Goal: Task Accomplishment & Management: Complete application form

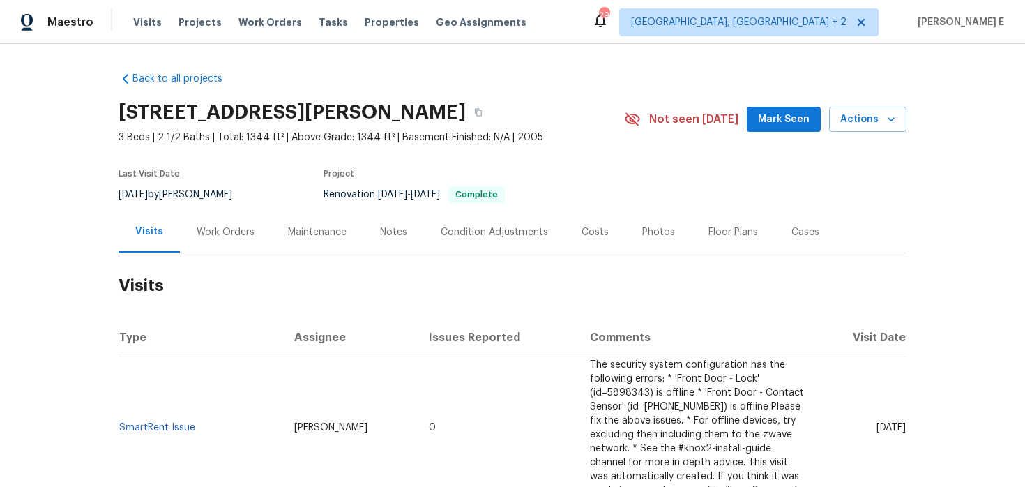
scroll to position [12, 0]
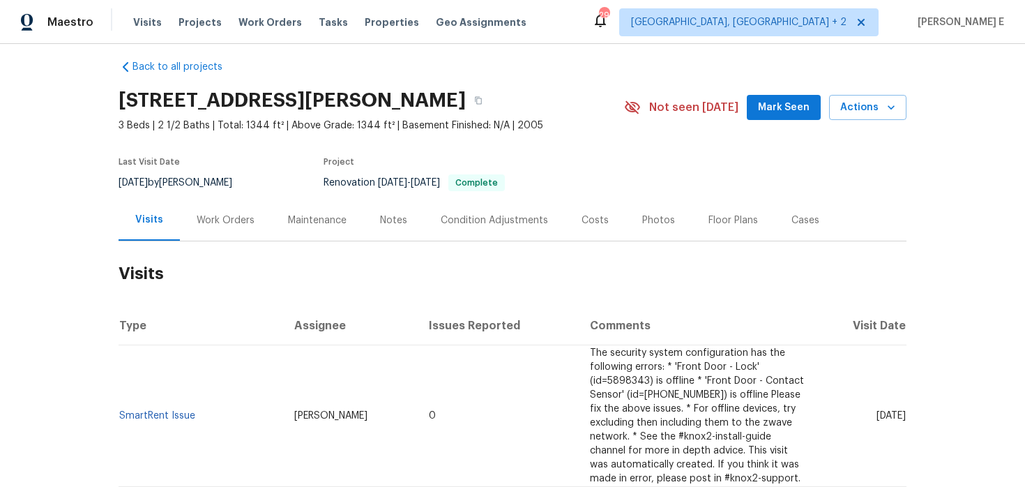
click at [211, 230] on div "Work Orders" at bounding box center [225, 219] width 91 height 41
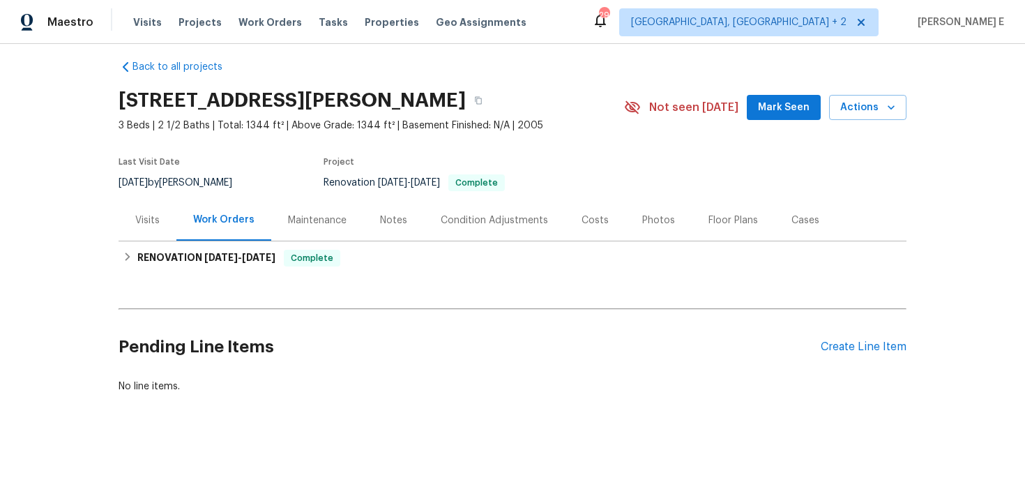
scroll to position [13, 0]
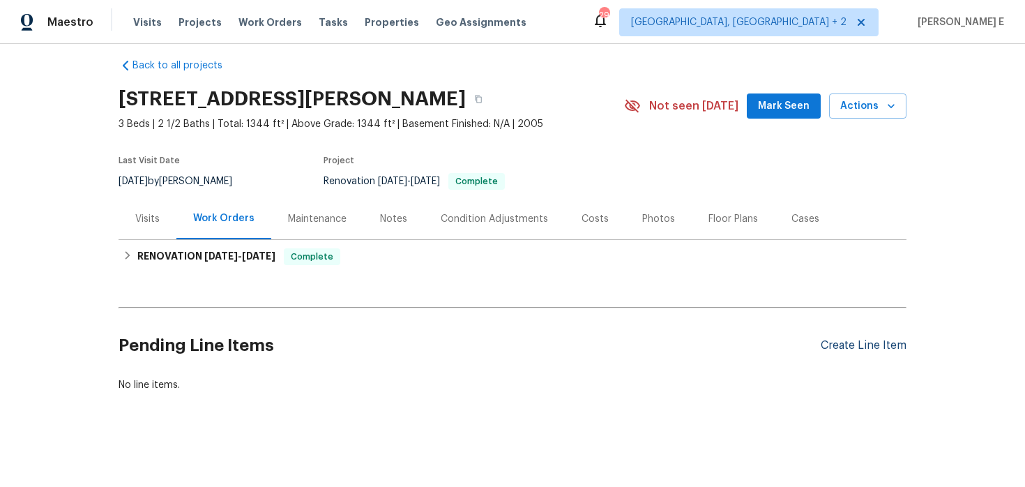
click at [837, 346] on div "Create Line Item" at bounding box center [864, 345] width 86 height 13
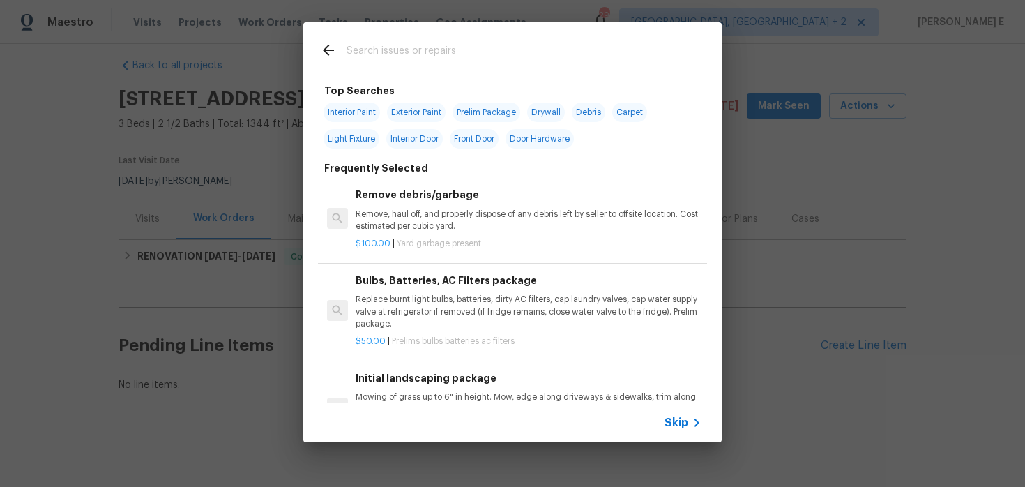
click at [675, 420] on span "Skip" at bounding box center [676, 422] width 24 height 14
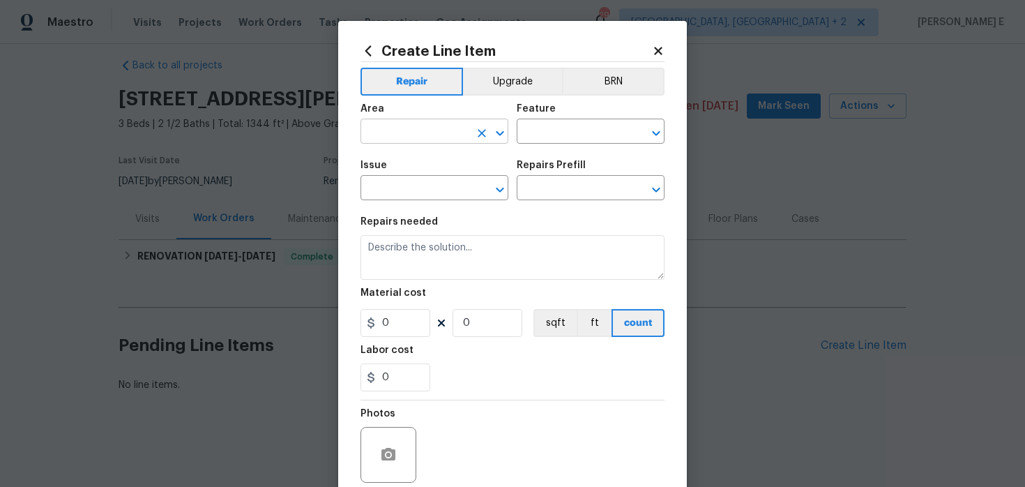
click at [420, 140] on input "text" at bounding box center [414, 133] width 109 height 22
type input "Interior Overall"
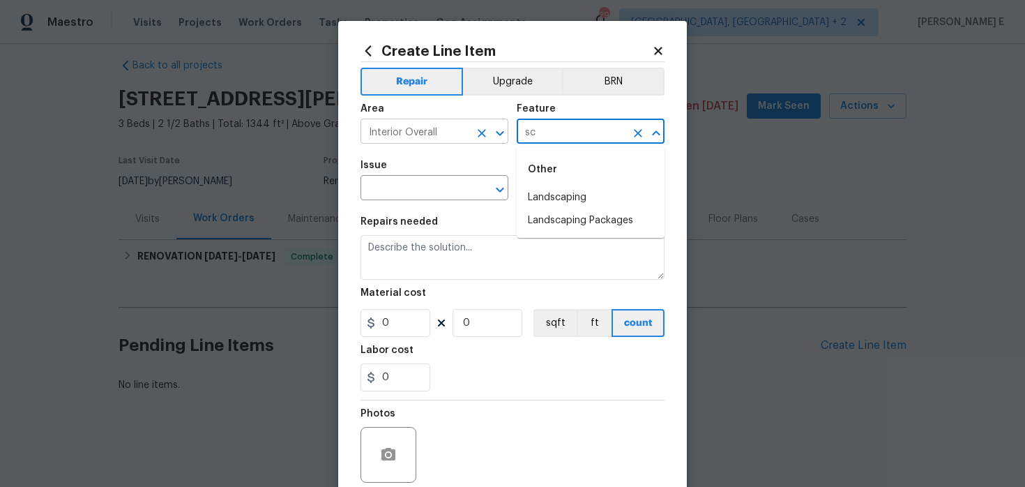
type input "s"
type input "Doors"
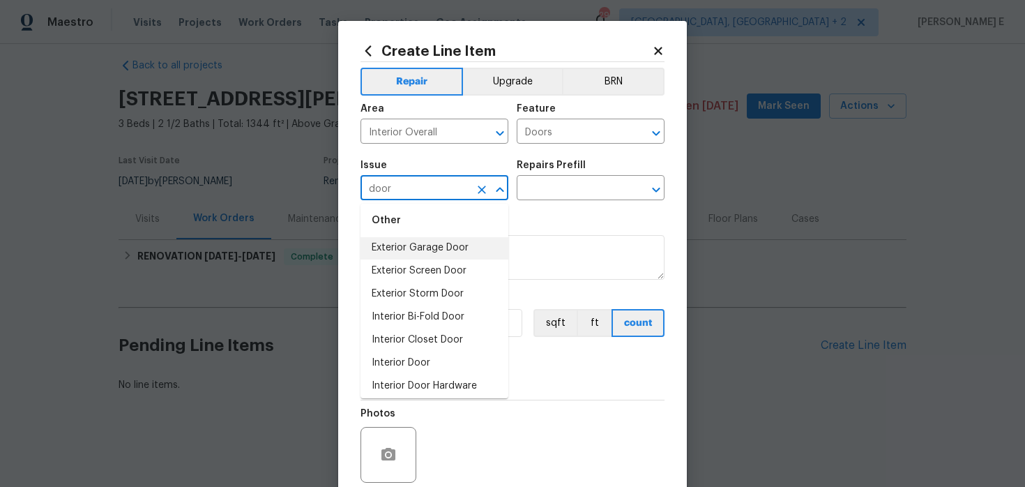
scroll to position [77, 0]
click at [422, 265] on li "Exterior Screen Door" at bounding box center [434, 269] width 148 height 23
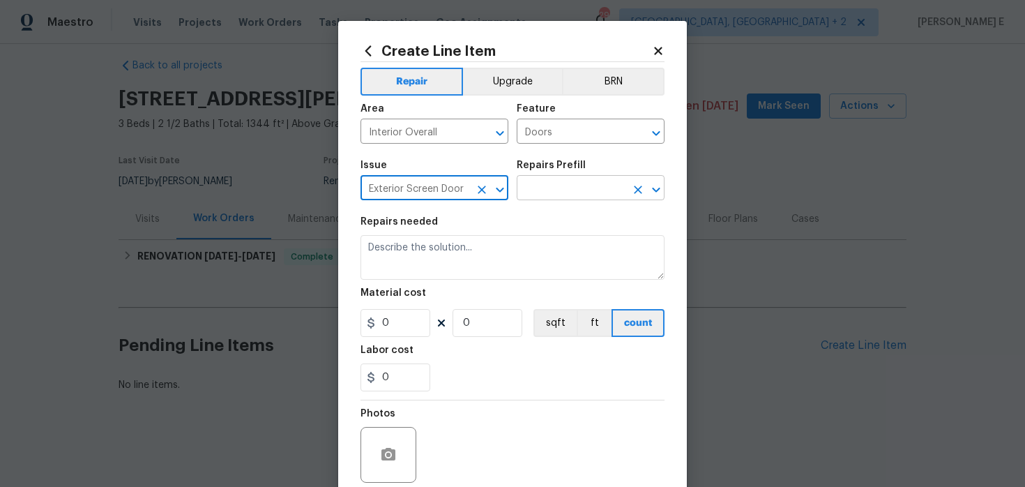
type input "Exterior Screen Door"
click at [537, 193] on input "text" at bounding box center [571, 189] width 109 height 22
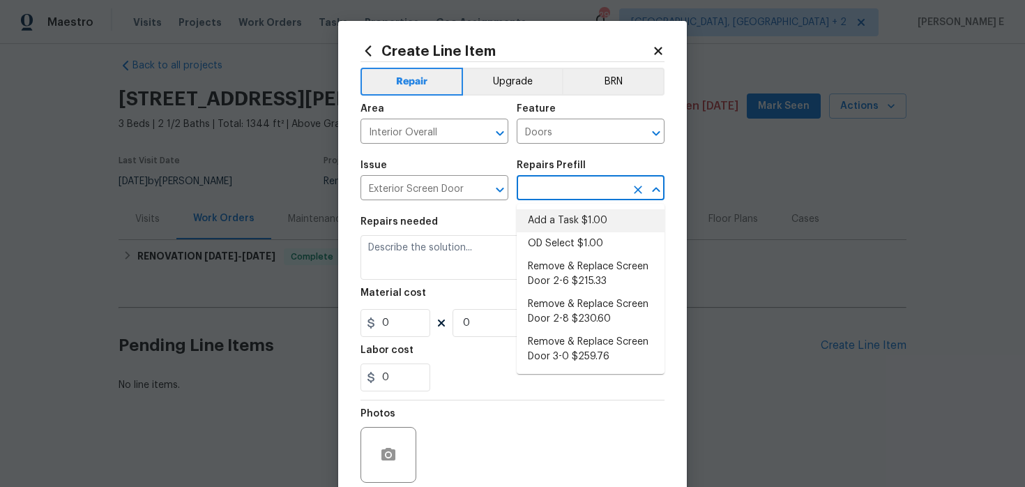
click at [535, 218] on li "Add a Task $1.00" at bounding box center [591, 220] width 148 height 23
type input "Interior Door"
type input "Add a Task $1.00"
type textarea "HPM to detail"
type input "1"
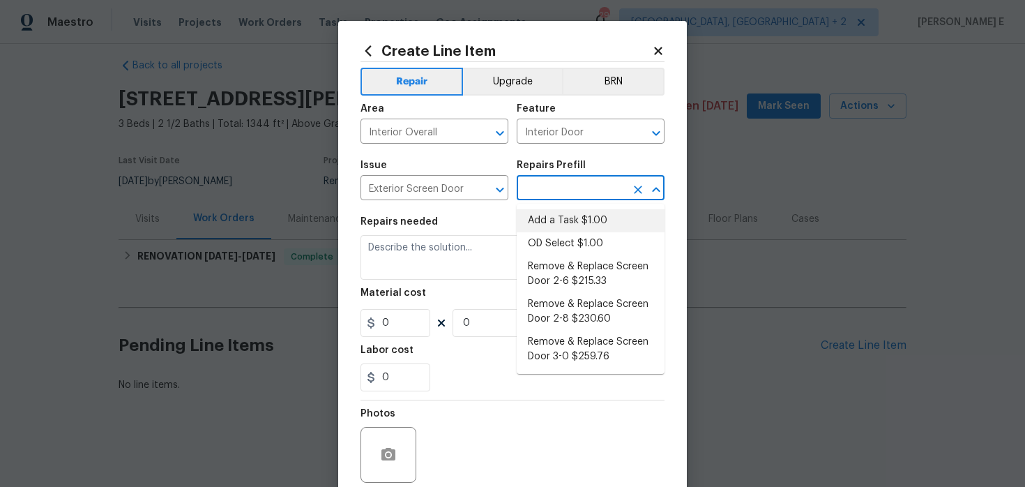
type input "1"
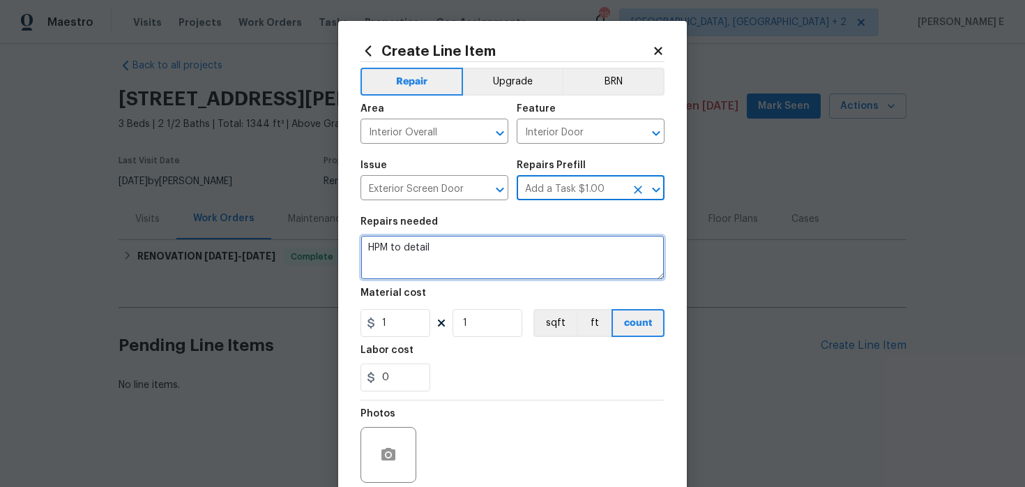
click at [476, 254] on textarea "HPM to detail" at bounding box center [512, 257] width 304 height 45
paste textarea "The screen door is not functioning properly. Inspect the screen door, repair as…"
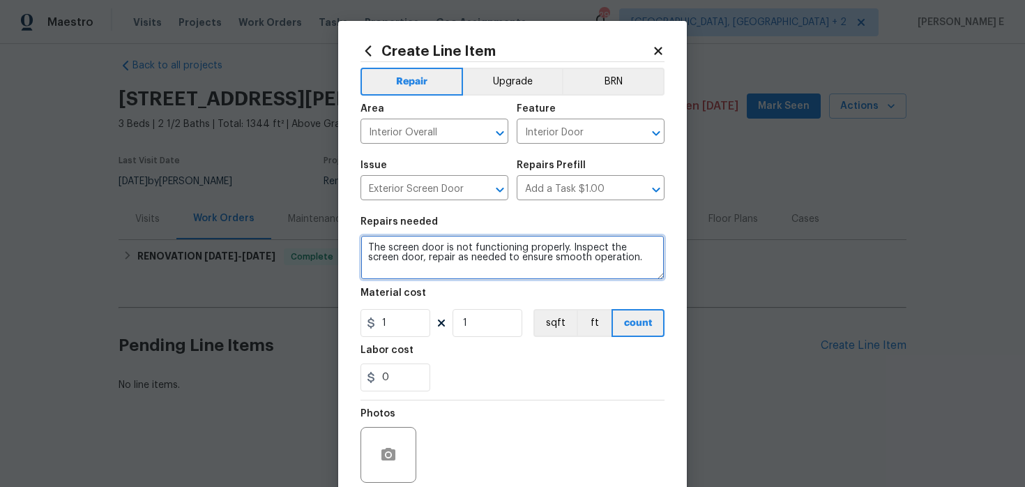
type textarea "The screen door is not functioning properly. Inspect the screen door, repair as…"
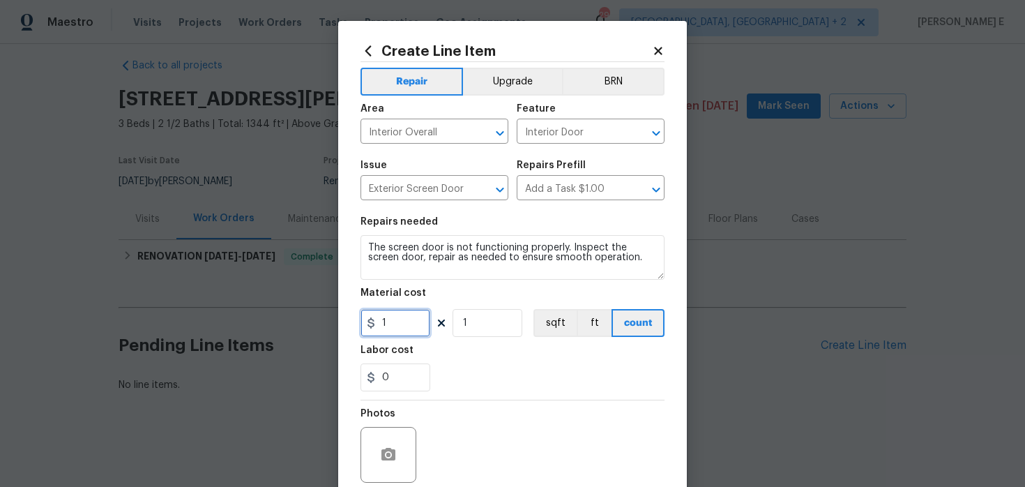
click at [391, 326] on input "1" at bounding box center [395, 323] width 70 height 28
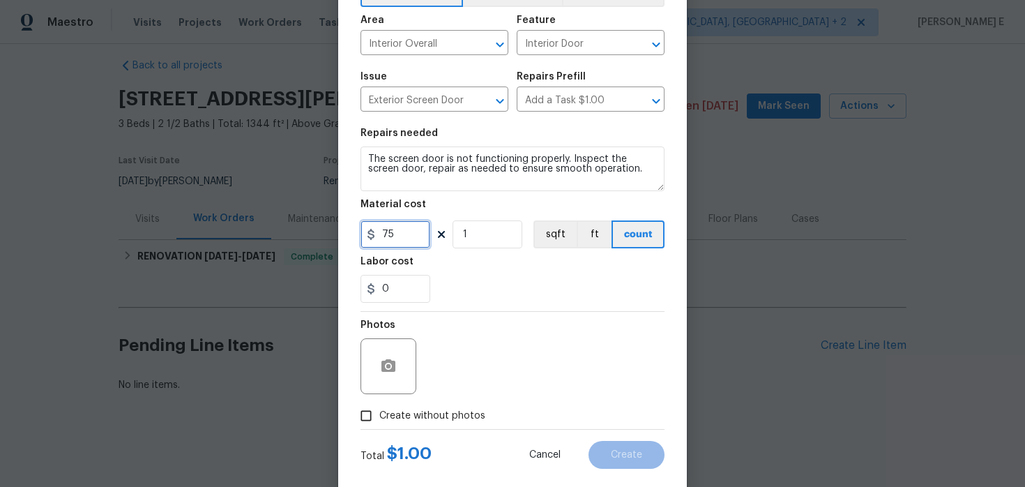
scroll to position [114, 0]
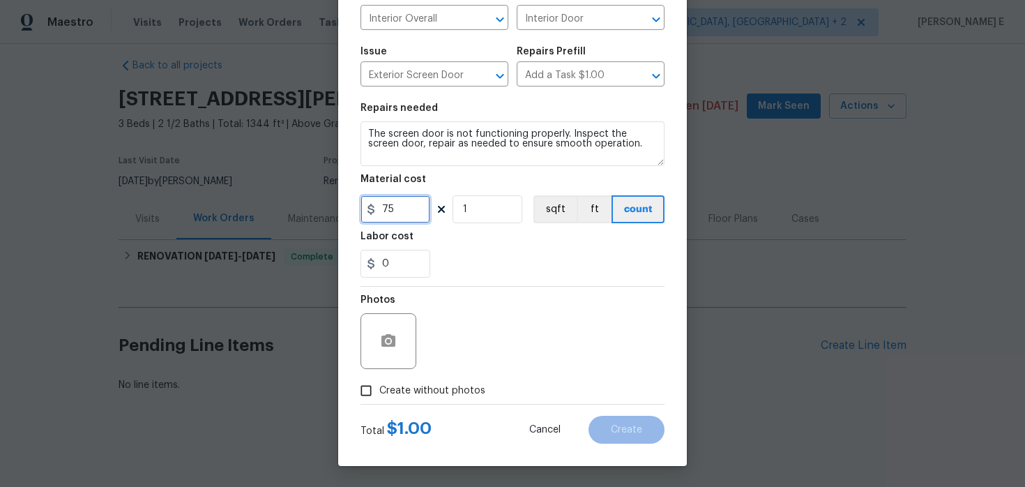
type input "75"
click at [411, 399] on label "Create without photos" at bounding box center [419, 390] width 132 height 26
click at [379, 399] on input "Create without photos" at bounding box center [366, 390] width 26 height 26
checkbox input "true"
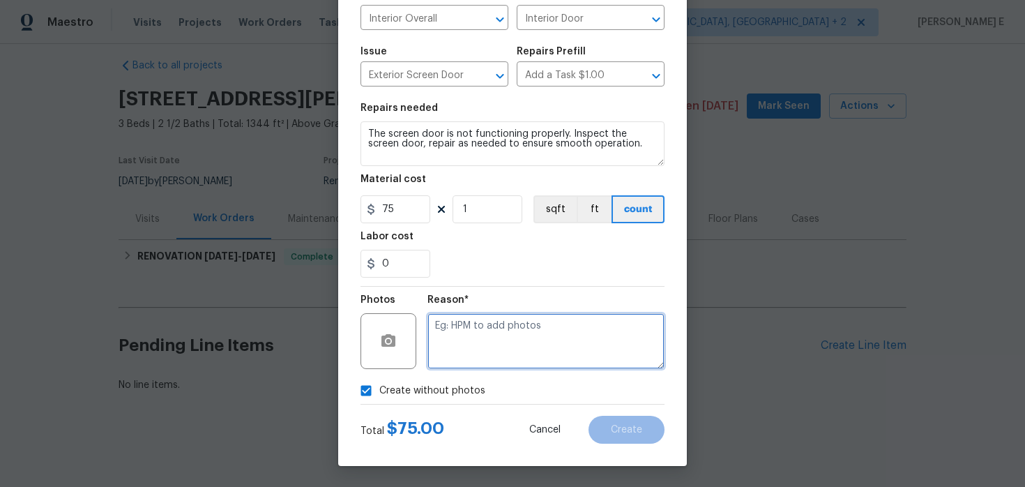
click at [477, 339] on textarea at bounding box center [545, 341] width 237 height 56
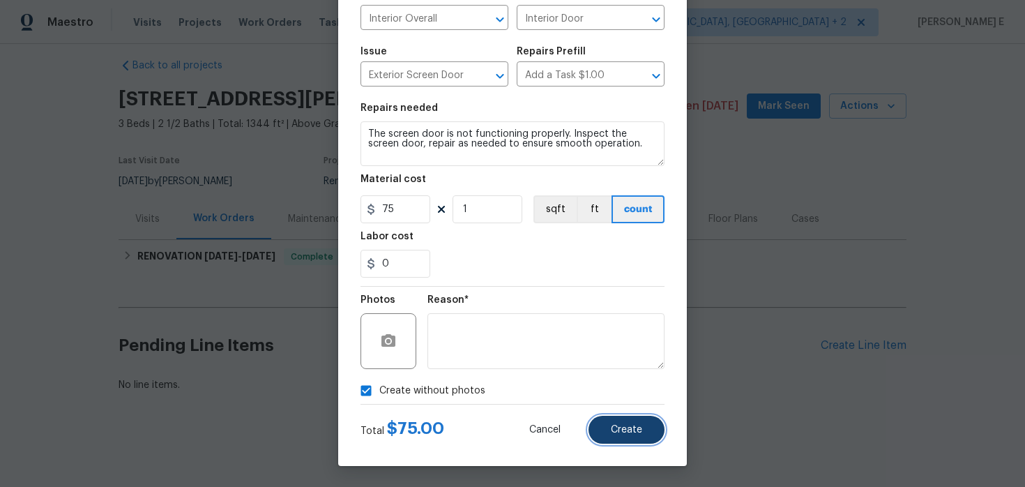
click at [636, 426] on span "Create" at bounding box center [626, 430] width 31 height 10
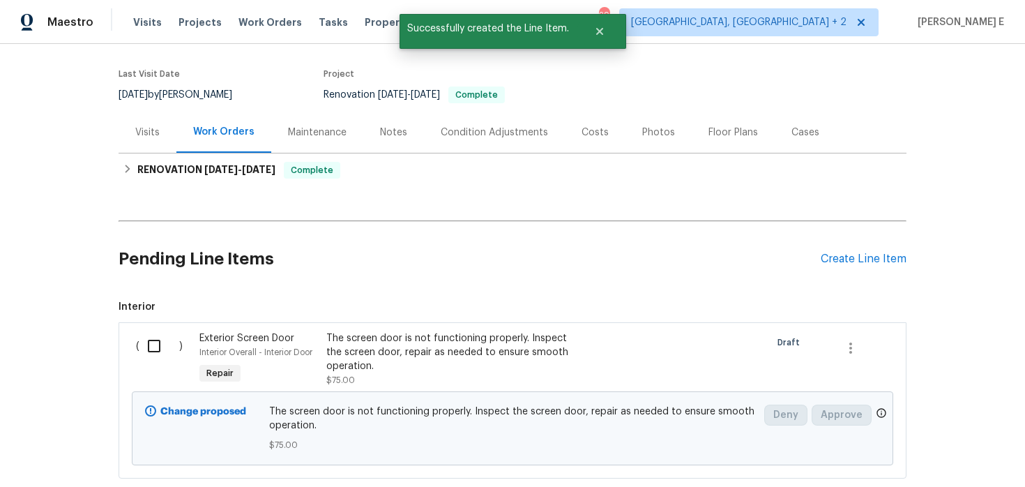
scroll to position [186, 0]
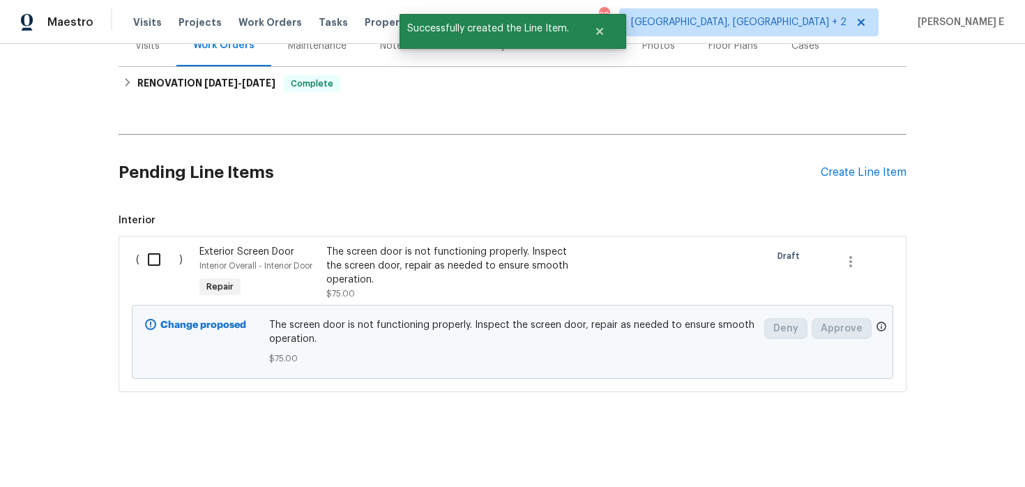
click at [167, 245] on input "checkbox" at bounding box center [159, 259] width 40 height 29
click at [154, 265] on input "checkbox" at bounding box center [159, 259] width 40 height 29
checkbox input "true"
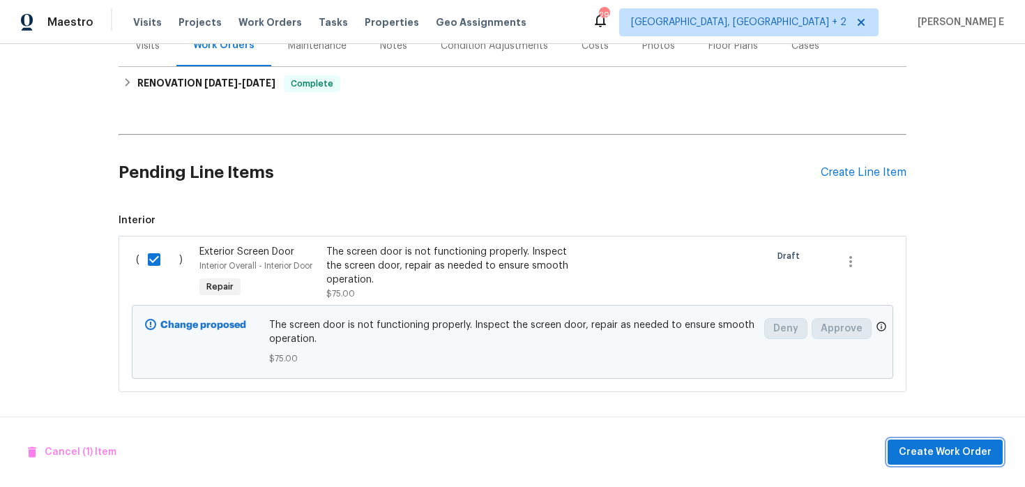
click at [938, 445] on span "Create Work Order" at bounding box center [945, 451] width 93 height 17
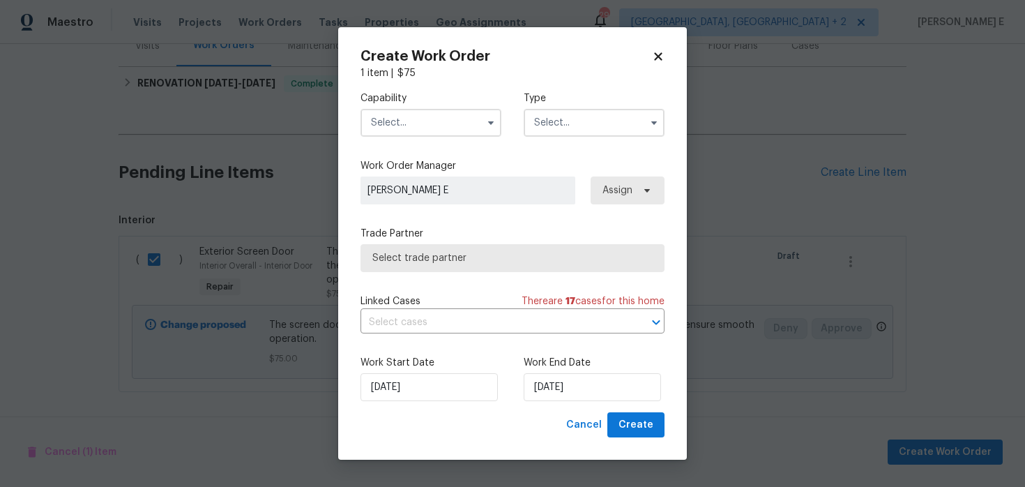
click at [454, 129] on input "text" at bounding box center [430, 123] width 141 height 28
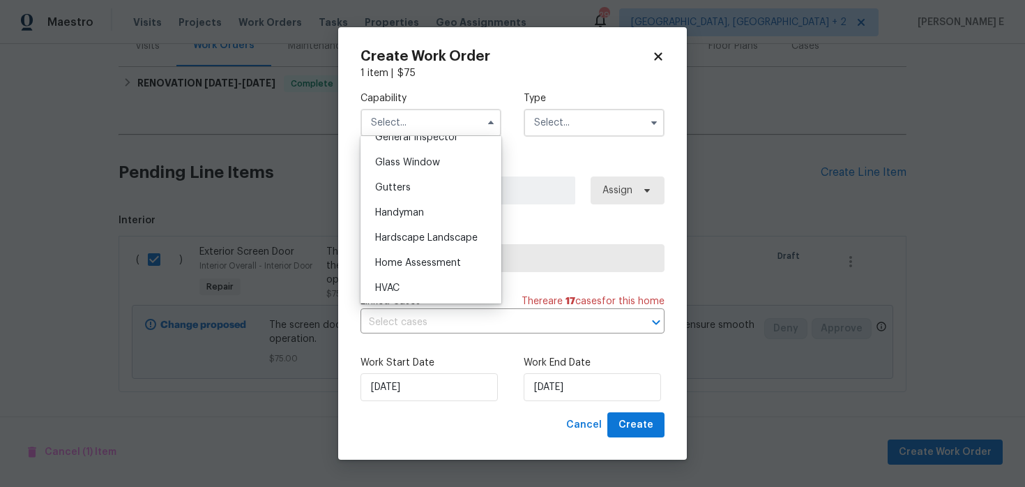
scroll to position [708, 0]
click at [455, 212] on div "Handyman" at bounding box center [431, 211] width 134 height 25
type input "Handyman"
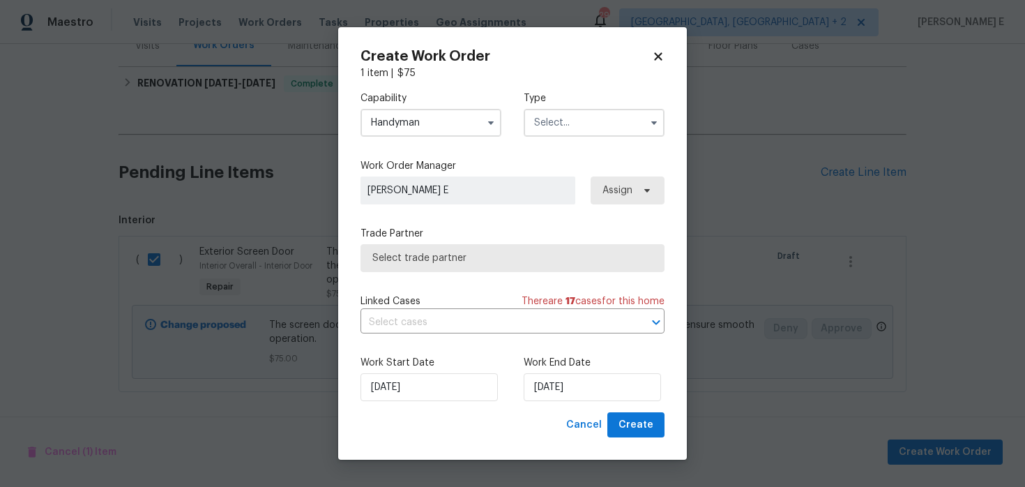
click at [551, 128] on input "text" at bounding box center [594, 123] width 141 height 28
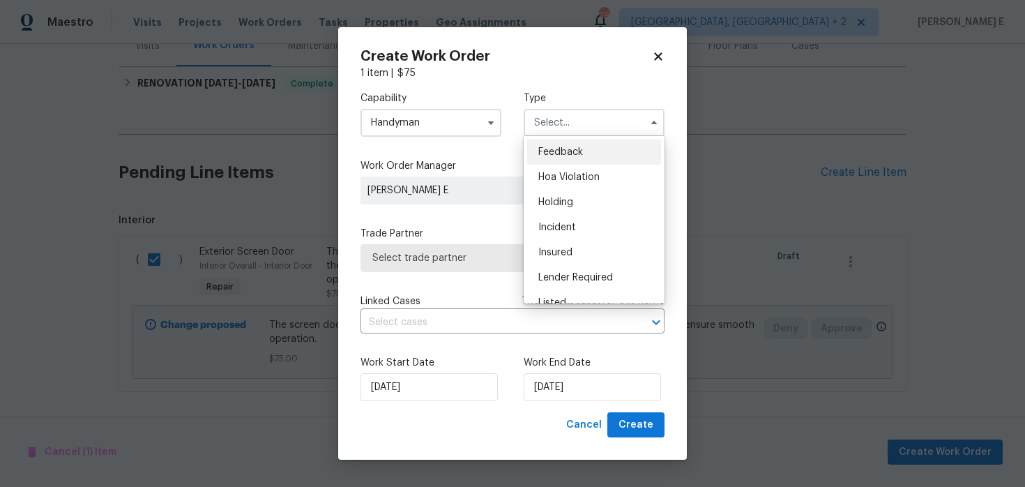
click at [547, 158] on div "Feedback" at bounding box center [594, 151] width 134 height 25
type input "Feedback"
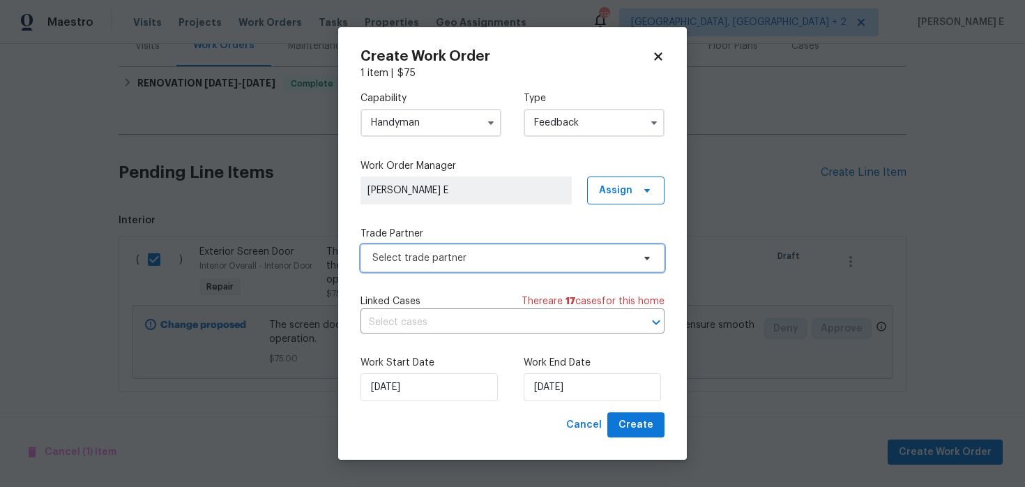
click at [420, 258] on span "Select trade partner" at bounding box center [502, 258] width 260 height 14
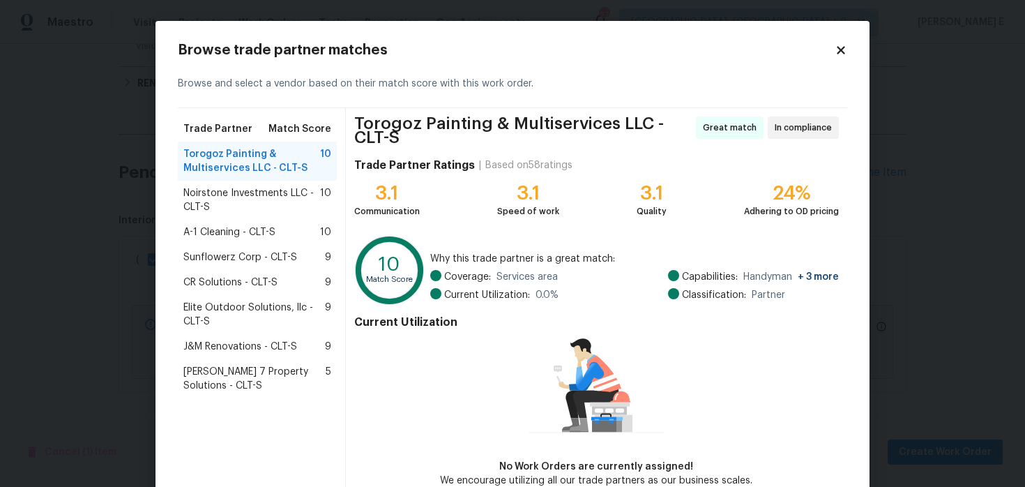
click at [209, 276] on span "CR Solutions - CLT-S" at bounding box center [230, 282] width 94 height 14
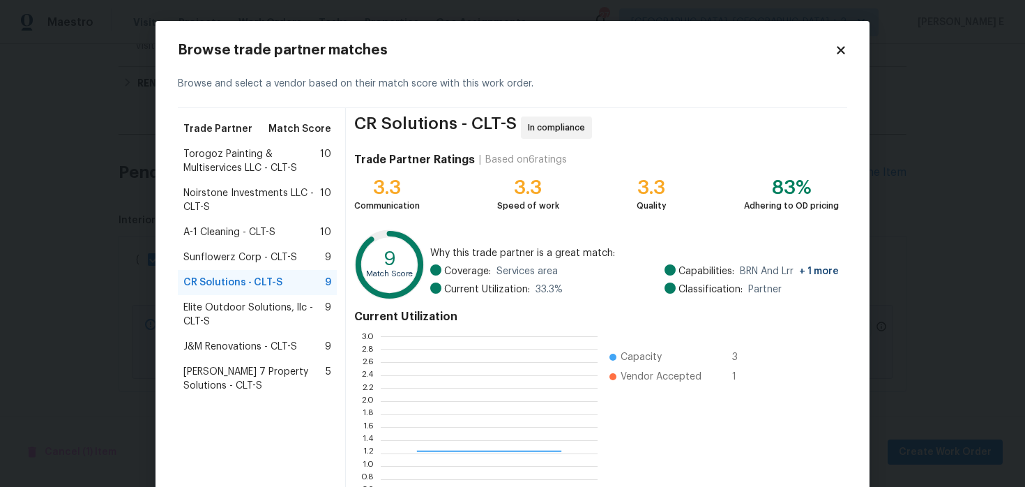
scroll to position [195, 217]
click at [220, 250] on span "Sunflowerz Corp - CLT-S" at bounding box center [240, 257] width 114 height 14
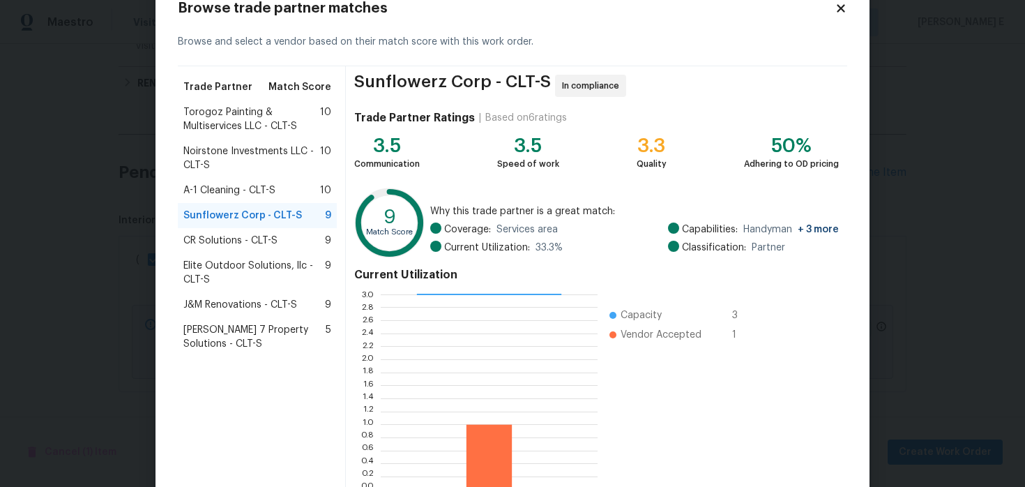
scroll to position [128, 0]
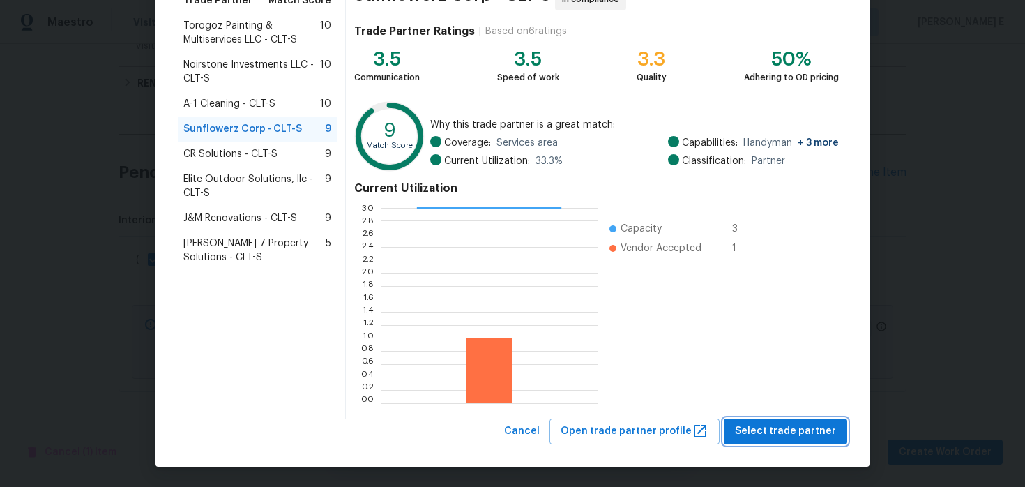
click at [781, 429] on span "Select trade partner" at bounding box center [785, 430] width 101 height 17
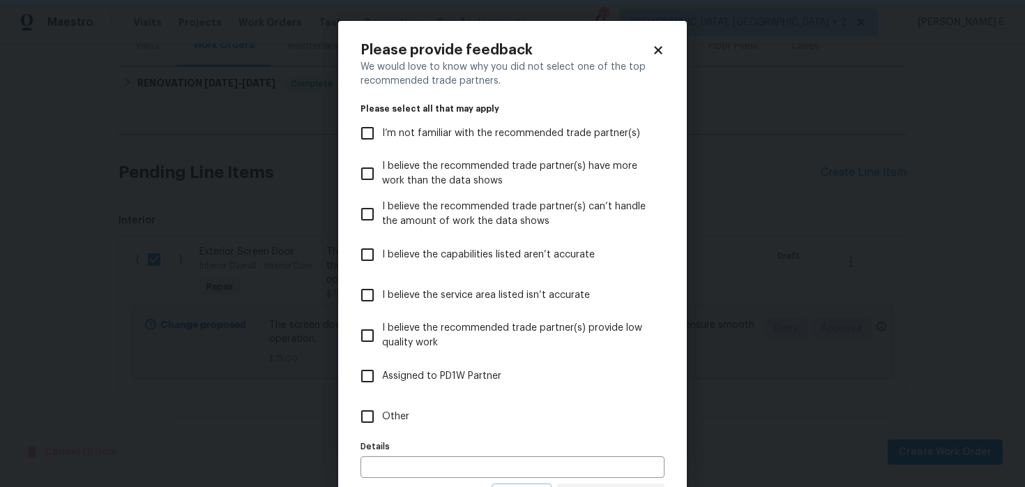
scroll to position [0, 0]
click at [469, 409] on label "Other" at bounding box center [503, 416] width 300 height 40
click at [382, 409] on input "Other" at bounding box center [367, 416] width 29 height 29
checkbox input "true"
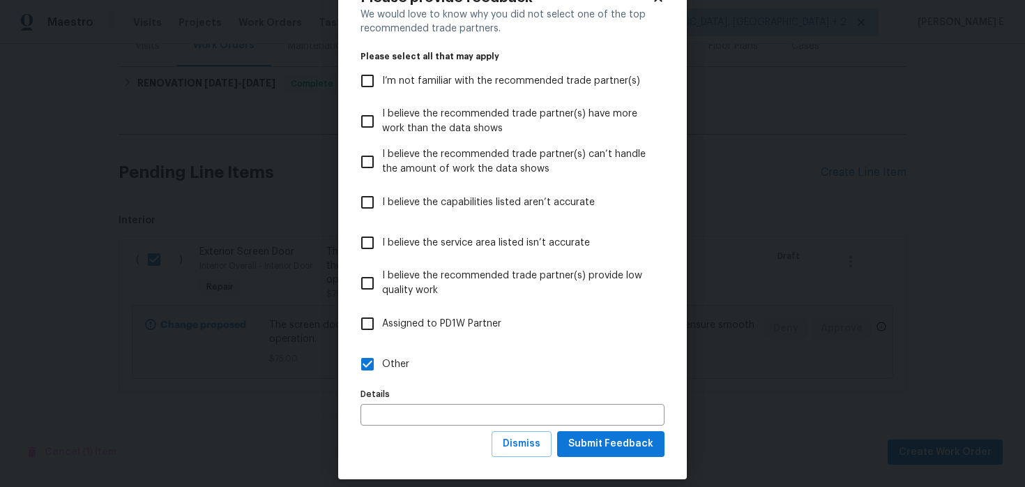
scroll to position [58, 0]
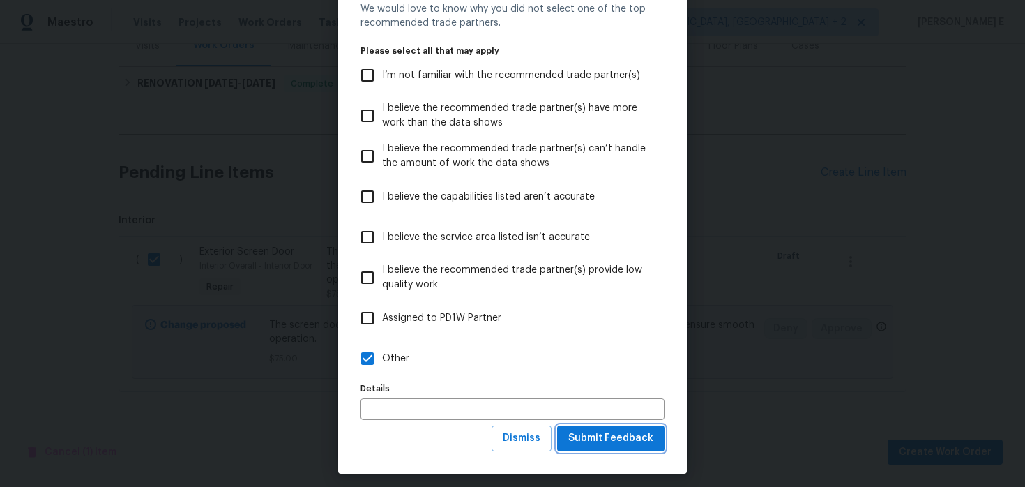
click at [589, 429] on button "Submit Feedback" at bounding box center [610, 438] width 107 height 26
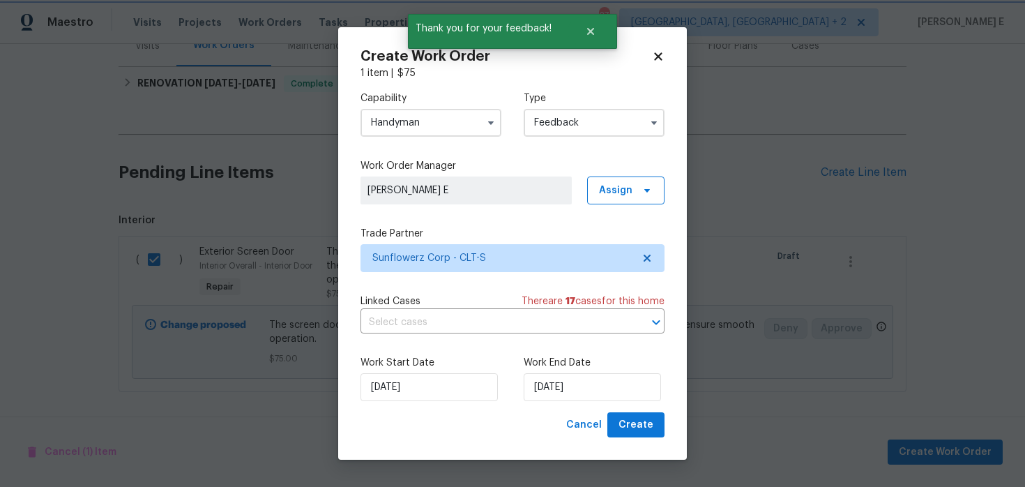
scroll to position [0, 0]
click at [554, 395] on input "26/08/2025" at bounding box center [592, 387] width 137 height 28
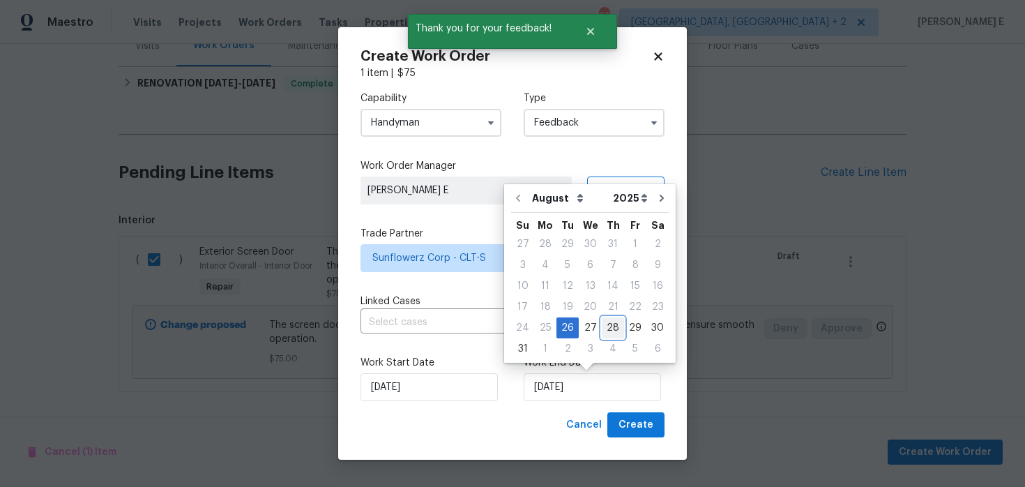
click at [605, 334] on div "28" at bounding box center [613, 328] width 22 height 20
type input "28/08/2025"
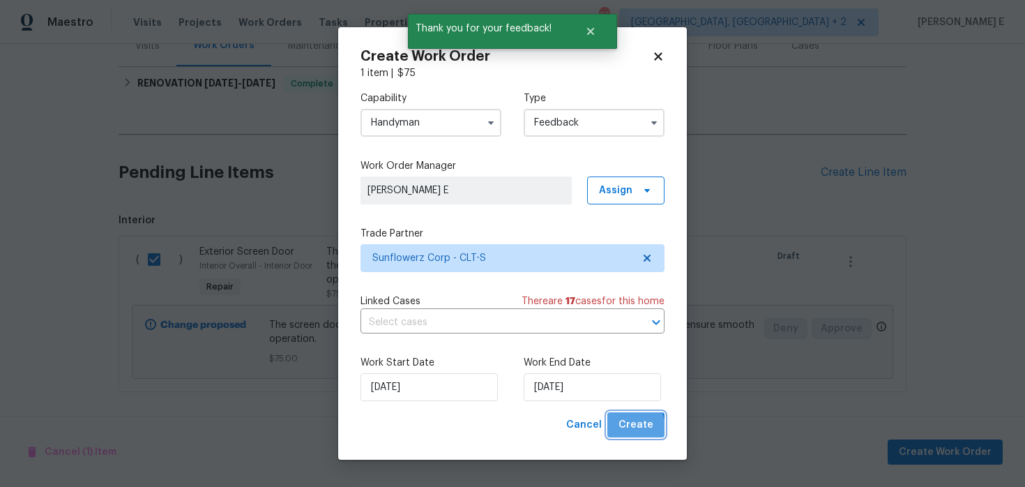
click at [628, 427] on span "Create" at bounding box center [635, 424] width 35 height 17
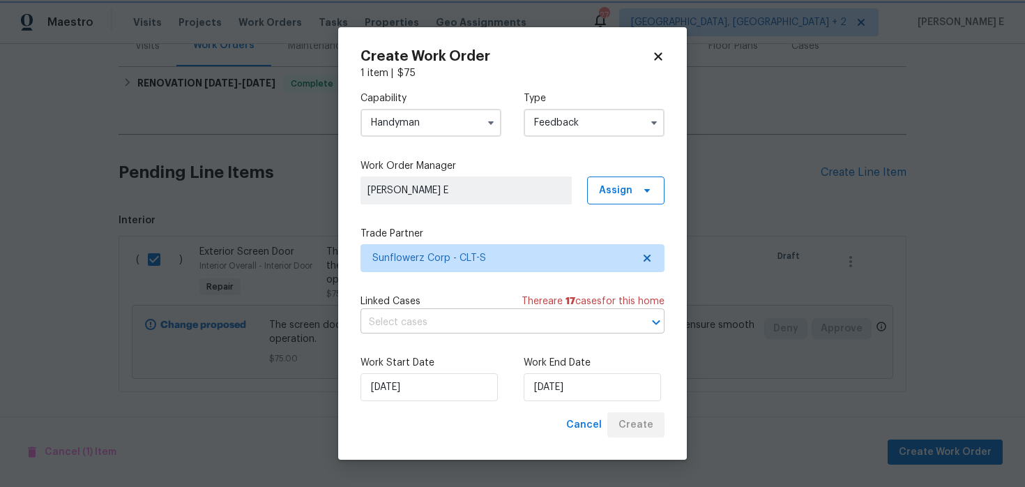
checkbox input "false"
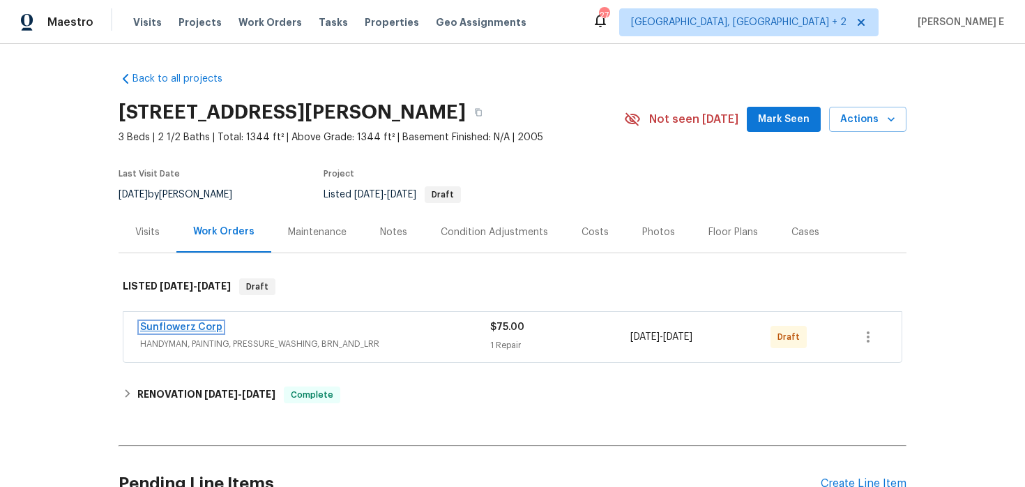
click at [153, 328] on link "Sunflowerz Corp" at bounding box center [181, 327] width 82 height 10
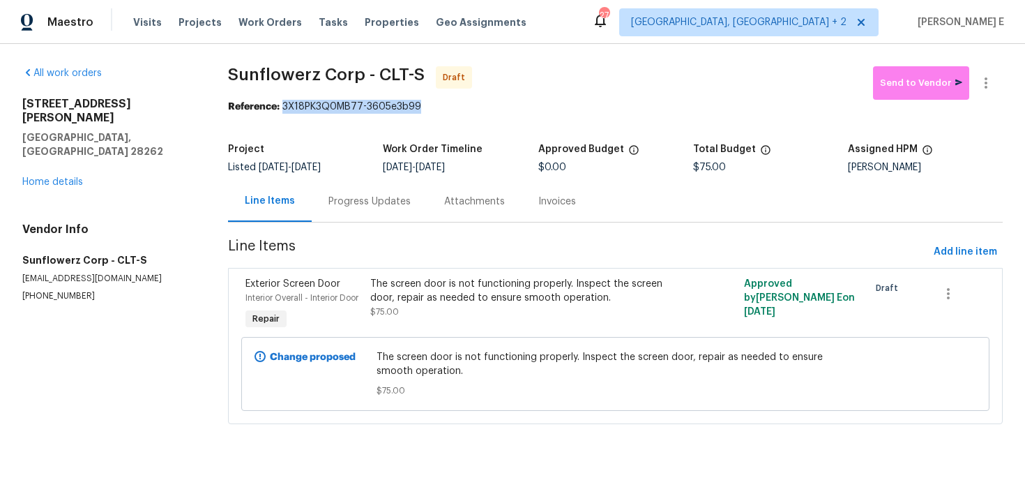
drag, startPoint x: 287, startPoint y: 108, endPoint x: 440, endPoint y: 108, distance: 152.7
click at [440, 108] on div "Reference: 3X18PK3Q0MB77-3605e3b99" at bounding box center [615, 107] width 775 height 14
copy div "3X18PK3Q0MB77-3605e3b99"
click at [374, 211] on div "Progress Updates" at bounding box center [370, 201] width 116 height 41
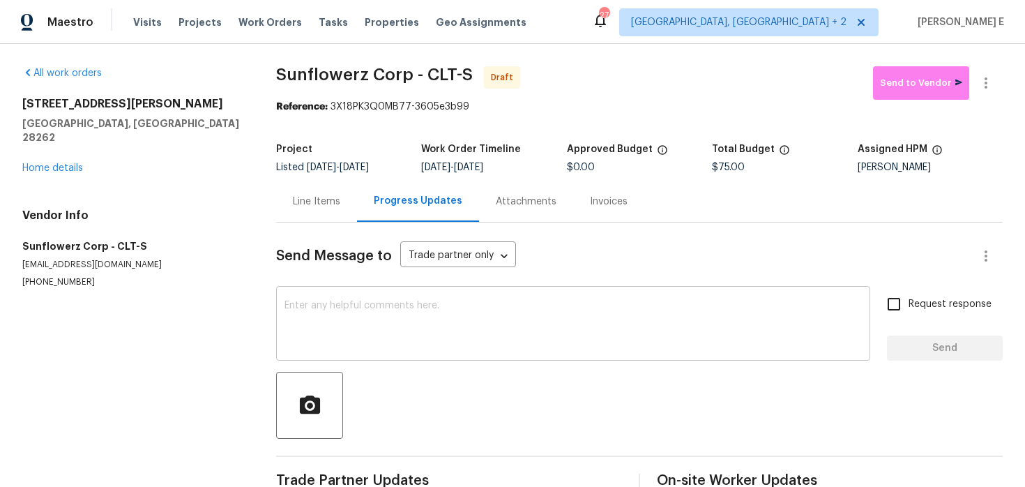
click at [348, 322] on textarea at bounding box center [572, 324] width 577 height 49
paste textarea "Hi this is Keerthana with Opendoor. I’m confirming you received the WO for the …"
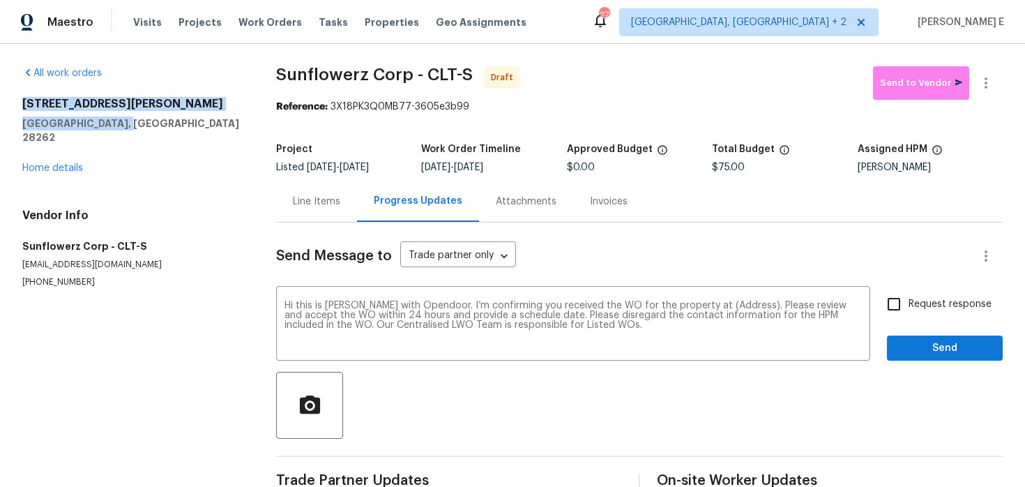
drag, startPoint x: 38, startPoint y: 106, endPoint x: 169, endPoint y: 125, distance: 133.1
click at [169, 125] on div "All work orders 3155 Golden Dale Ln Charlotte, NC 28262 Home details Vendor Inf…" at bounding box center [512, 281] width 1025 height 474
copy div "3155 Golden Dale Ln Charlotte, NC 28262"
click at [725, 303] on textarea "Hi this is Keerthana with Opendoor. I’m confirming you received the WO for the …" at bounding box center [572, 324] width 577 height 49
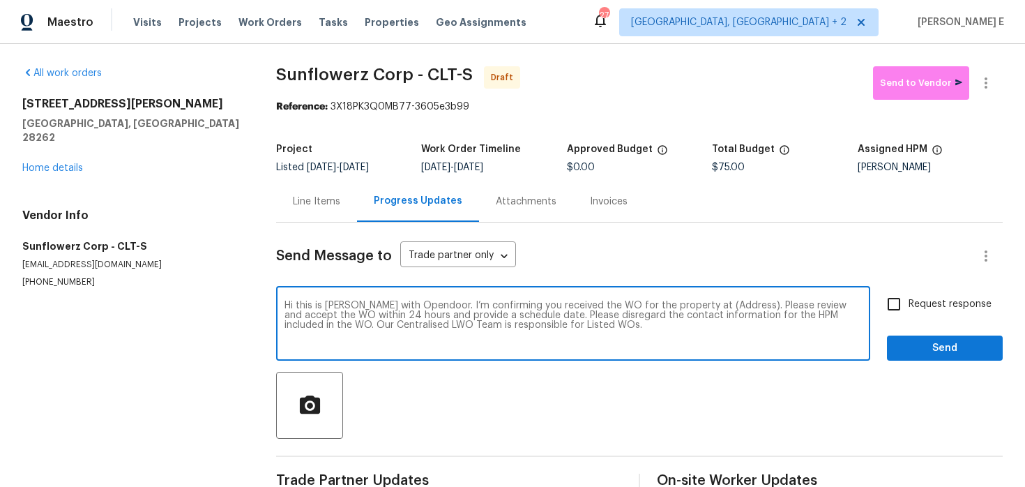
click at [725, 303] on textarea "Hi this is Keerthana with Opendoor. I’m confirming you received the WO for the …" at bounding box center [572, 324] width 577 height 49
paste textarea "3155 Golden Dale Ln Charlotte, NC 28262"
type textarea "Hi this is Keerthana with Opendoor. I’m confirming you received the WO for the …"
click at [945, 299] on span "Request response" at bounding box center [949, 304] width 83 height 15
click at [908, 299] on input "Request response" at bounding box center [893, 303] width 29 height 29
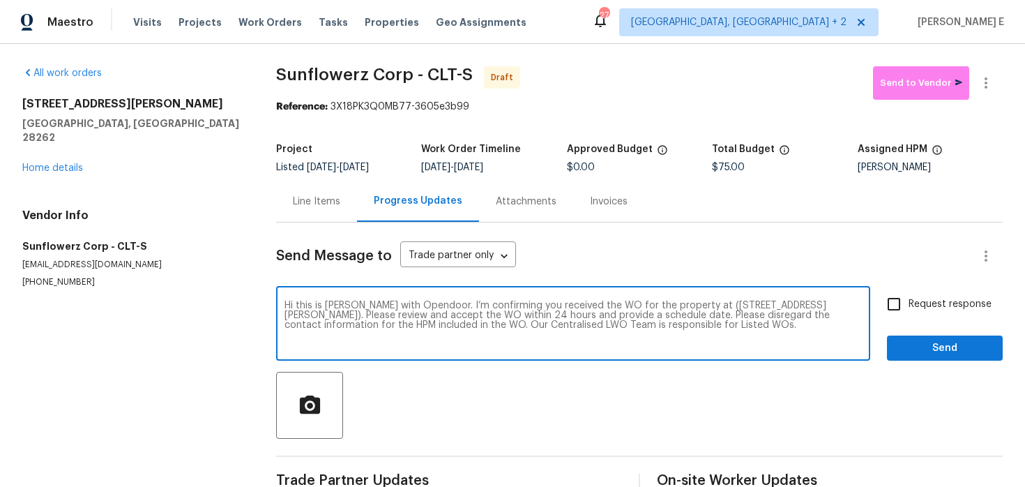
checkbox input "true"
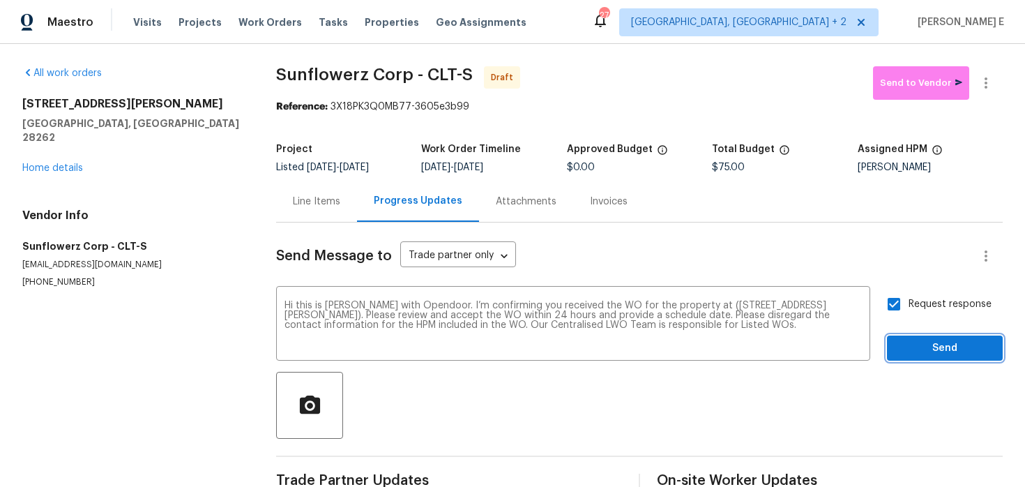
click at [929, 353] on span "Send" at bounding box center [944, 348] width 93 height 17
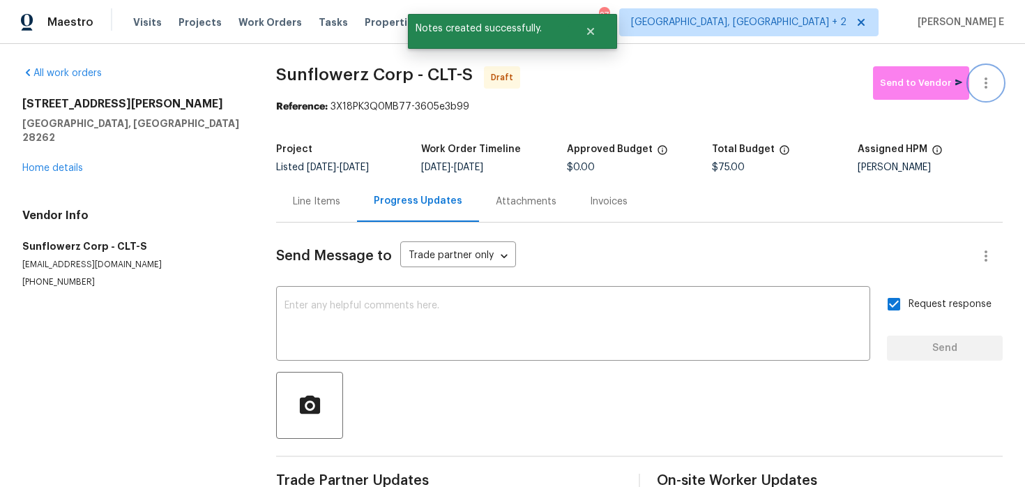
click at [989, 89] on icon "button" at bounding box center [985, 83] width 17 height 17
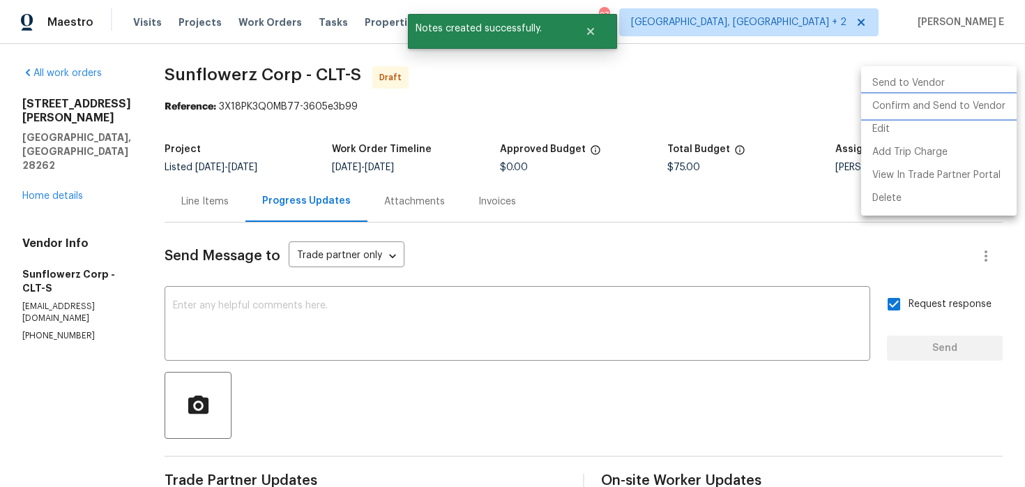
click at [913, 101] on li "Confirm and Send to Vendor" at bounding box center [938, 106] width 155 height 23
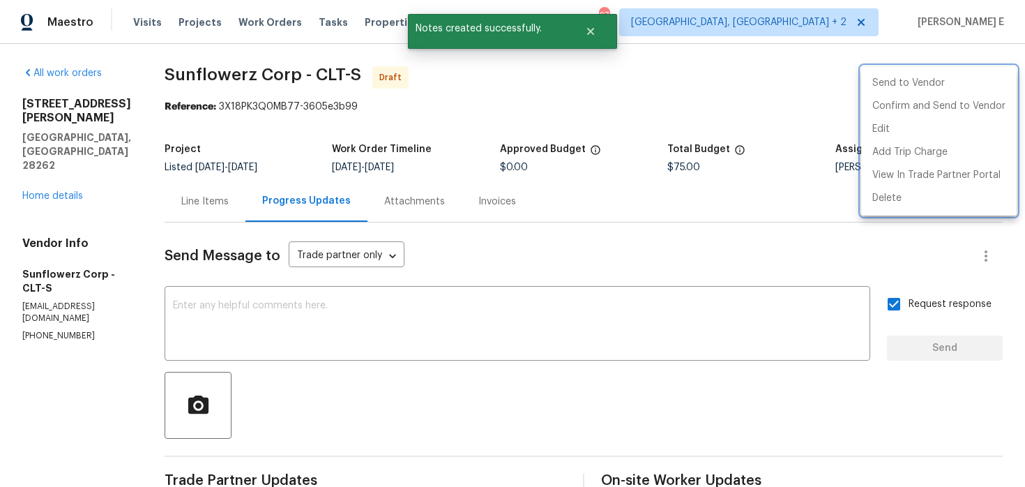
click at [602, 142] on div at bounding box center [512, 243] width 1025 height 487
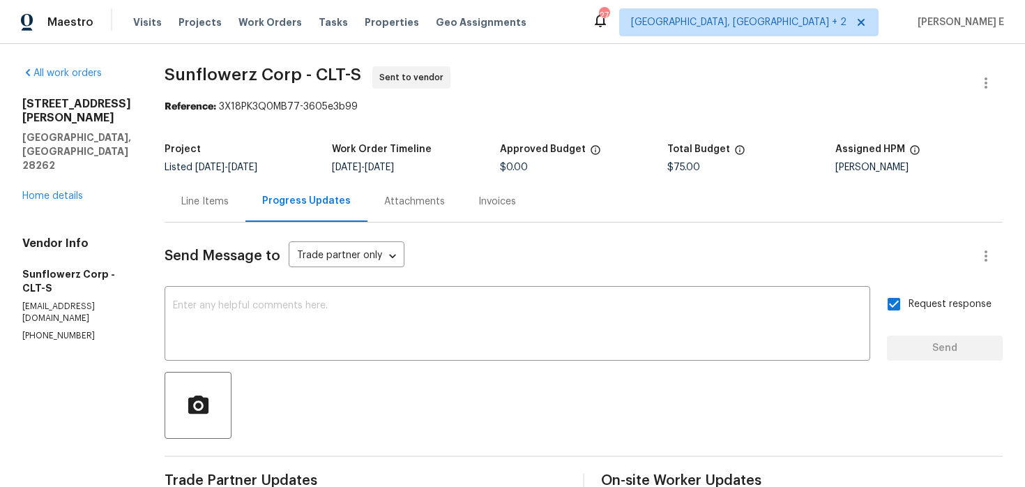
click at [191, 87] on span "Sunflowerz Corp - CLT-S Sent to vendor" at bounding box center [567, 82] width 804 height 33
drag, startPoint x: 164, startPoint y: 77, endPoint x: 297, endPoint y: 77, distance: 133.2
click at [297, 77] on div "All work orders 3155 Golden Dale Ln Charlotte, NC 28262 Home details Vendor Inf…" at bounding box center [512, 336] width 1025 height 584
copy span "Sunflowerz Corp"
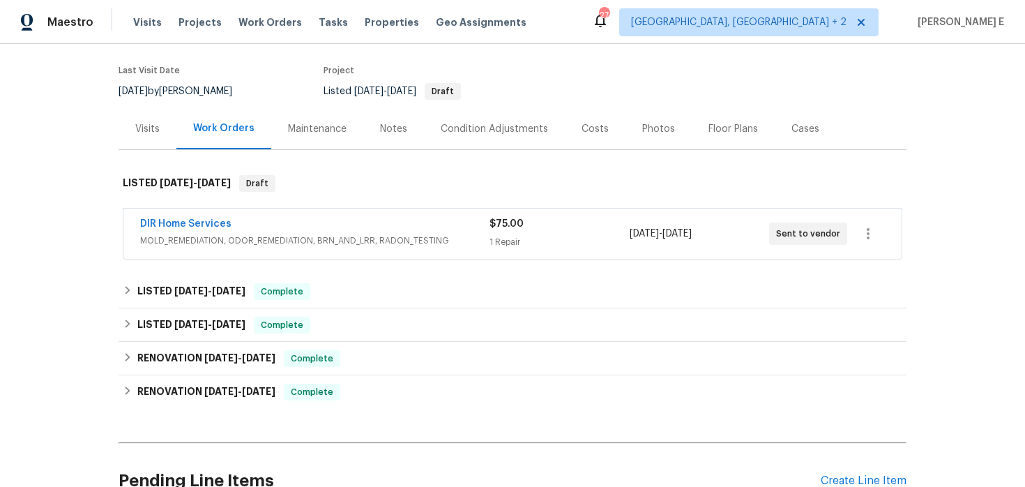
scroll to position [109, 0]
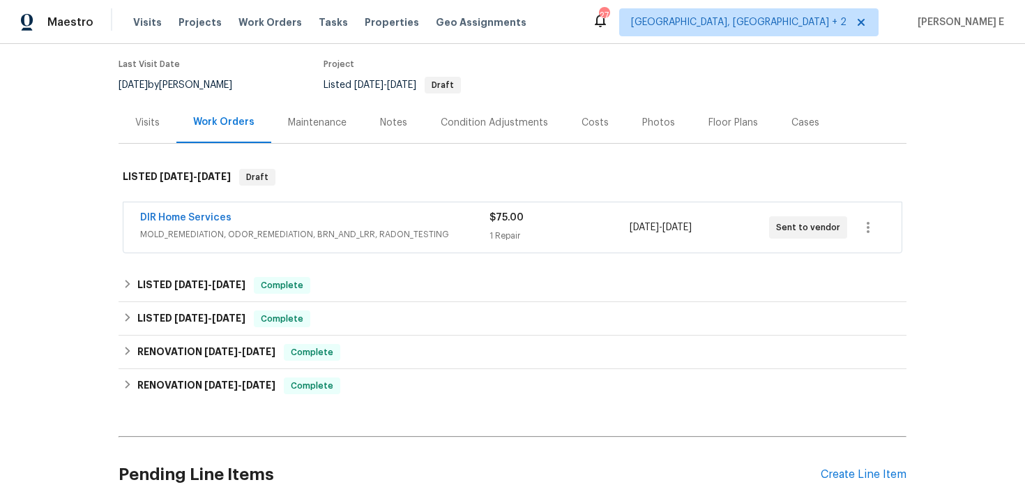
click at [276, 215] on div "DIR Home Services" at bounding box center [314, 219] width 349 height 17
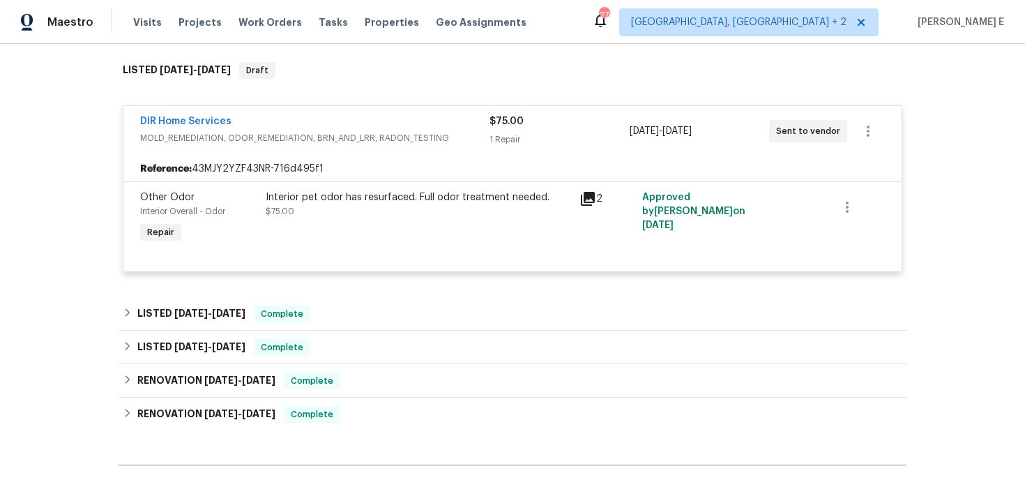
scroll to position [374, 0]
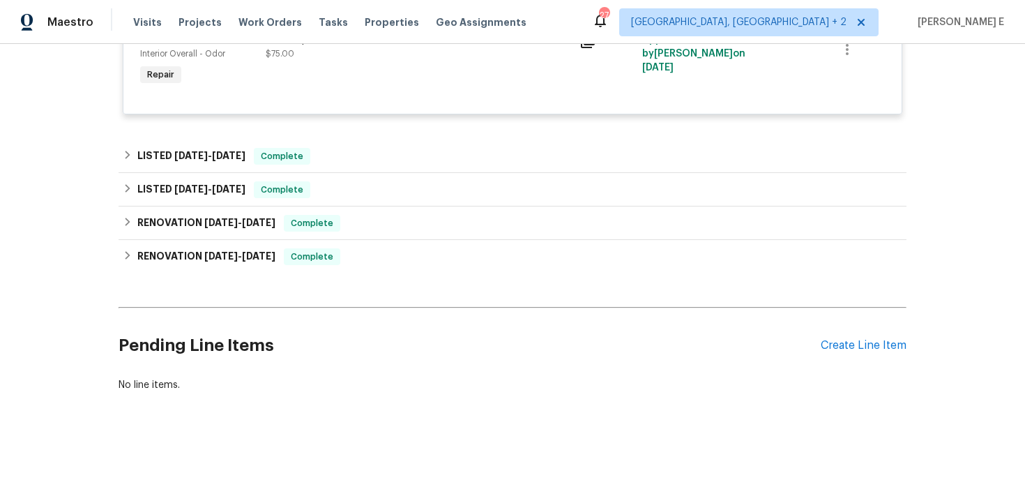
click at [832, 353] on div "Pending Line Items Create Line Item" at bounding box center [513, 345] width 788 height 65
click at [839, 348] on div "Create Line Item" at bounding box center [864, 345] width 86 height 13
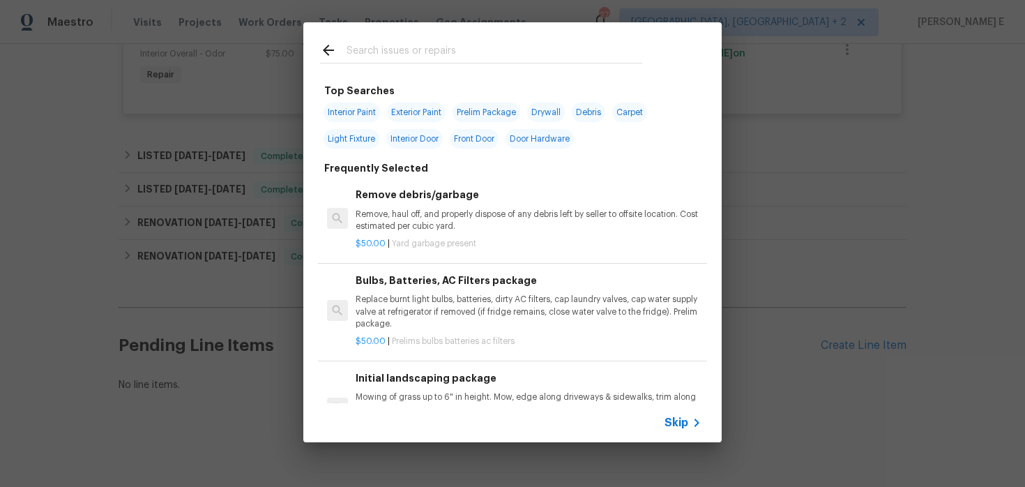
click at [685, 413] on div "Skip" at bounding box center [512, 422] width 418 height 39
click at [669, 425] on span "Skip" at bounding box center [676, 422] width 24 height 14
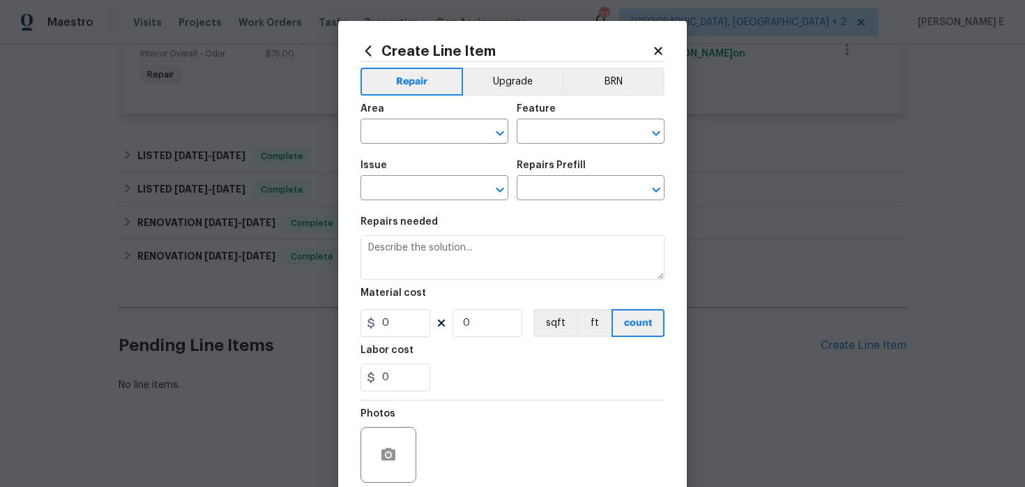
scroll to position [114, 0]
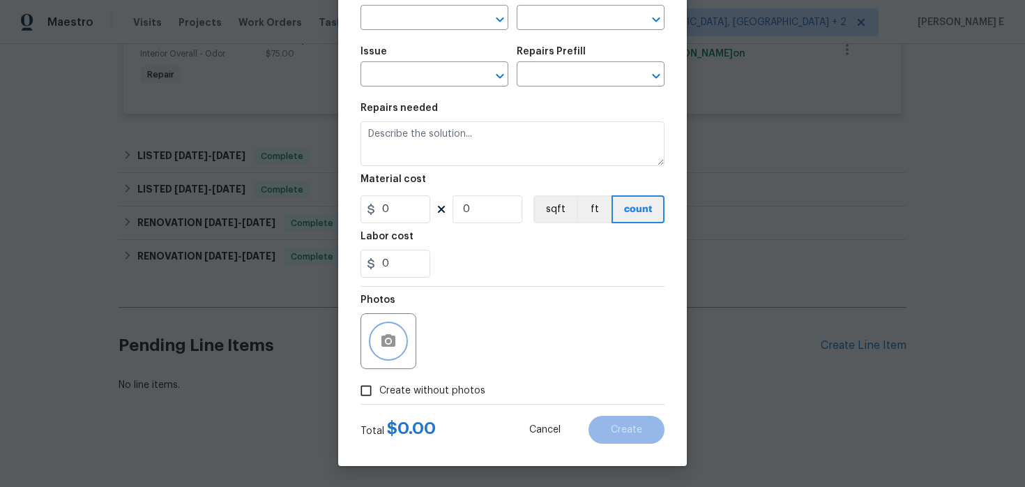
click at [386, 342] on circle "button" at bounding box center [388, 341] width 4 height 4
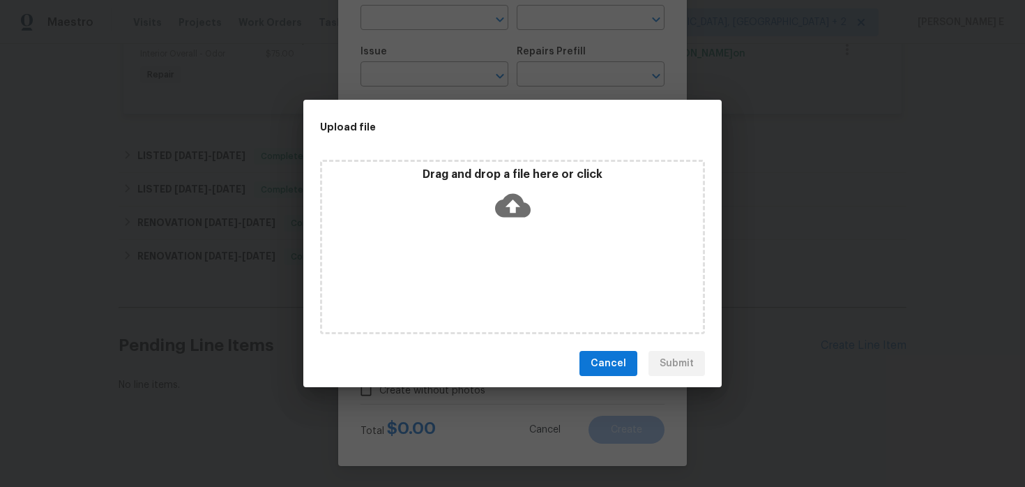
click at [521, 197] on icon at bounding box center [513, 206] width 36 height 36
click at [659, 261] on div "Drag and drop a file here or click" at bounding box center [512, 247] width 385 height 174
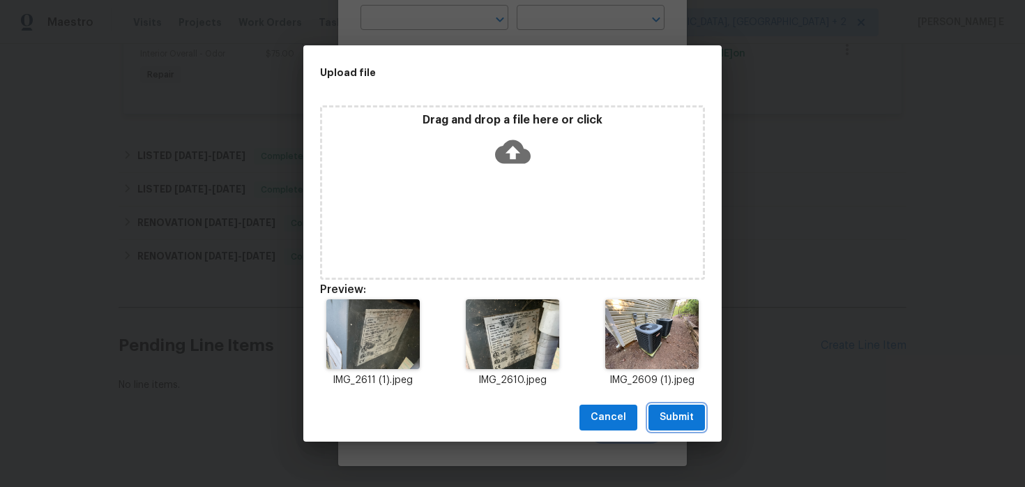
click at [655, 408] on button "Submit" at bounding box center [676, 417] width 56 height 26
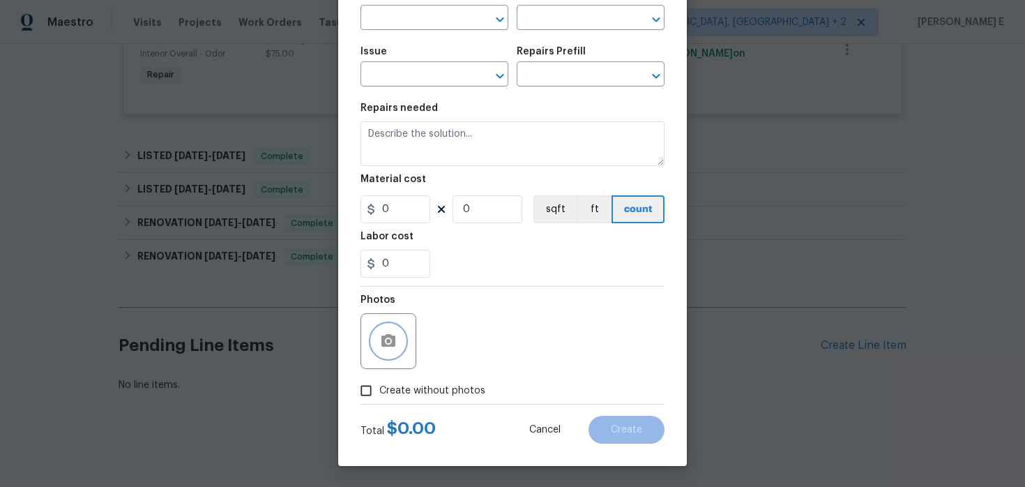
scroll to position [0, 0]
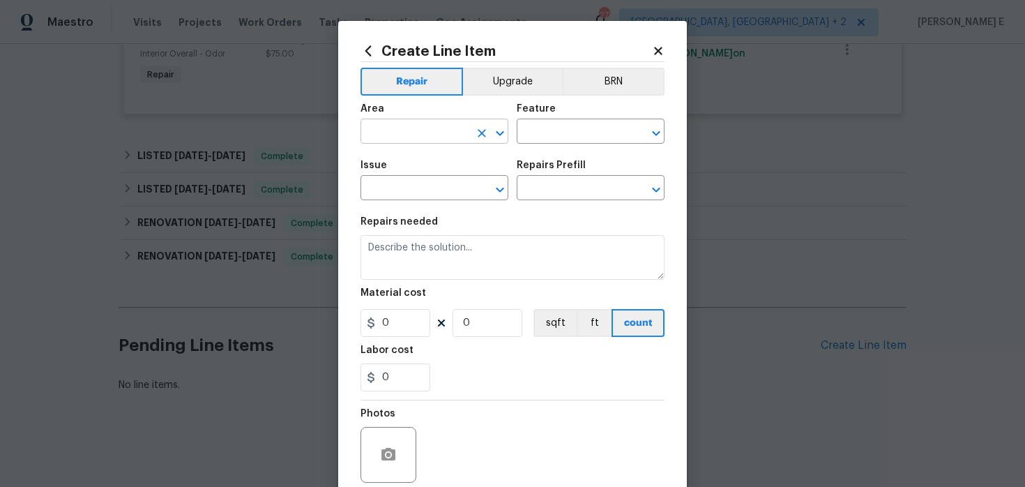
click at [397, 128] on input "text" at bounding box center [414, 133] width 109 height 22
type input "hva"
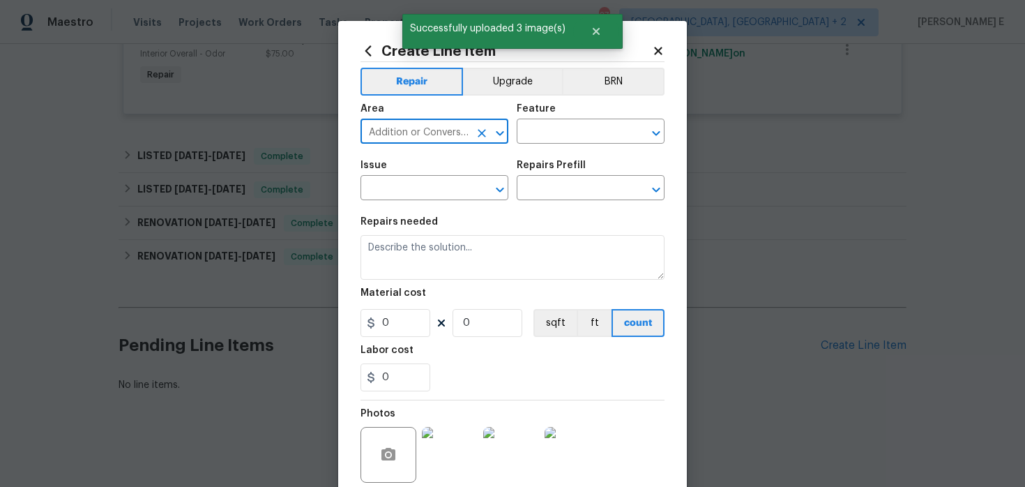
type input "Addition or Conversion"
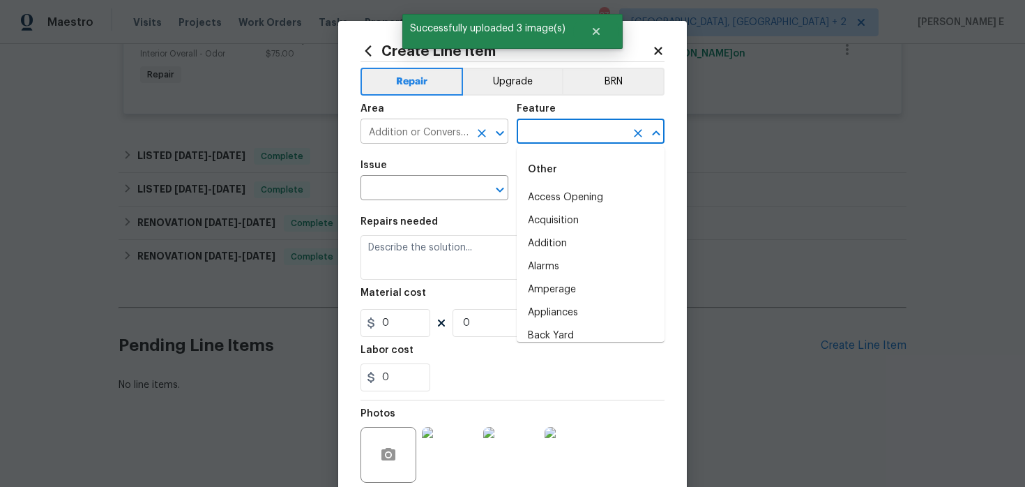
click at [479, 126] on icon "Clear" at bounding box center [482, 133] width 14 height 14
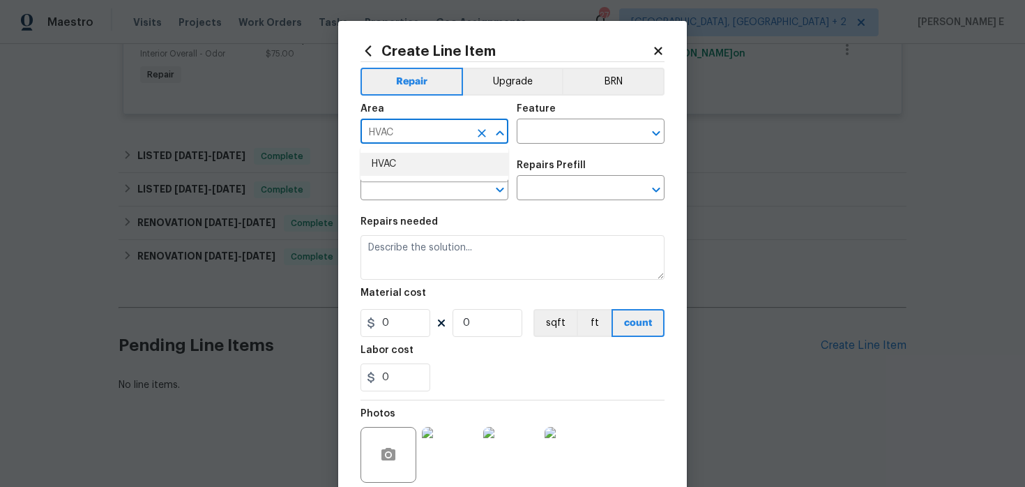
type input "HVAC"
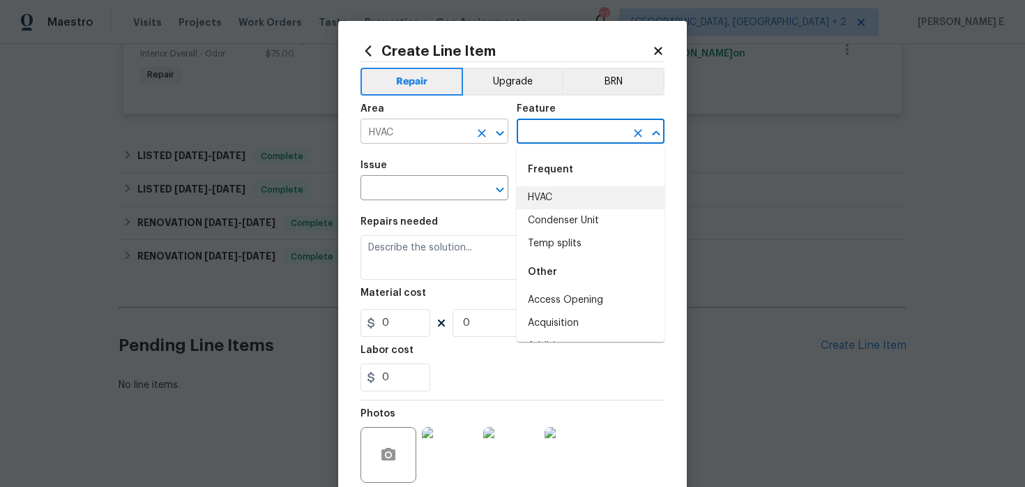
type input "HVAC"
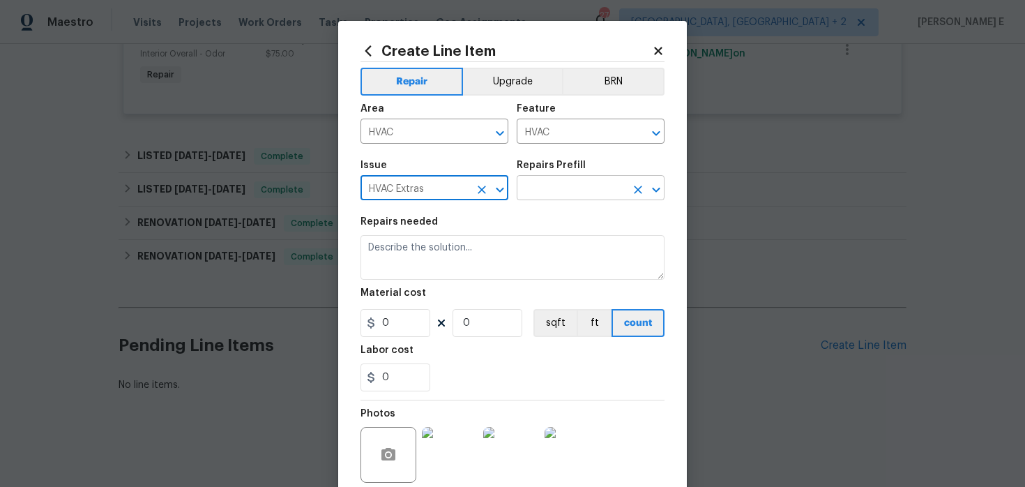
type input "HVAC Extras"
click at [567, 198] on input "text" at bounding box center [571, 189] width 109 height 22
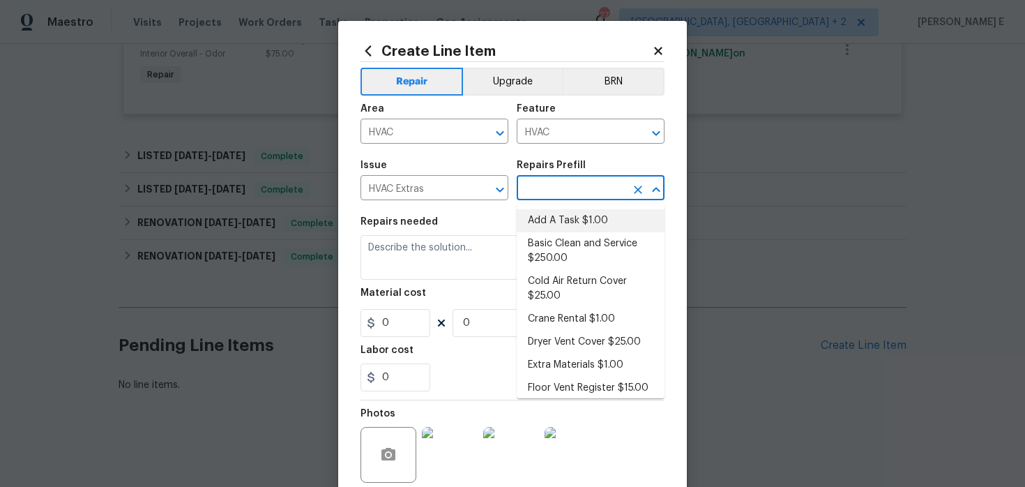
click at [551, 220] on li "Add A Task $1.00" at bounding box center [591, 220] width 148 height 23
type input "Add A Task $1.00"
type textarea "HPM to detail"
type input "1"
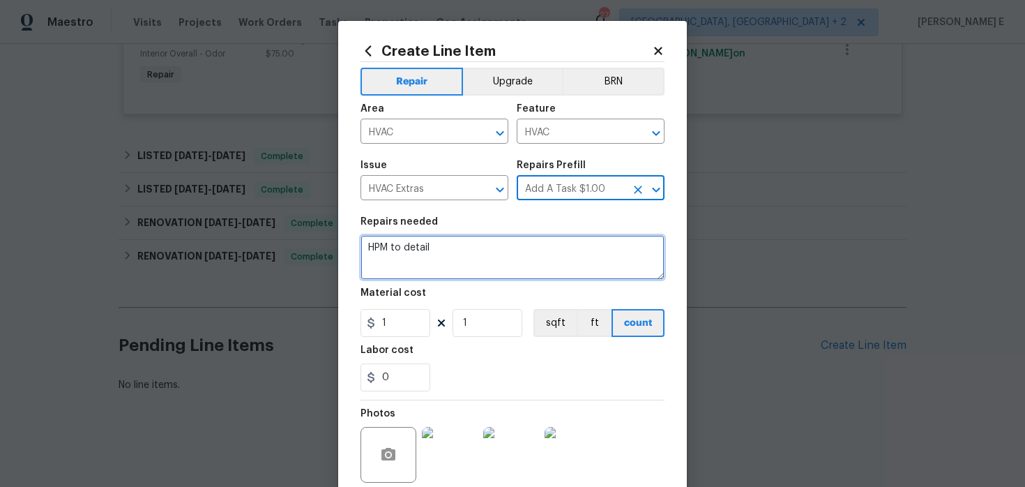
click at [450, 254] on textarea "HPM to detail" at bounding box center [512, 257] width 304 height 45
paste textarea "The hvac systems are not cooling"
click at [398, 247] on textarea "The hvac systems are not cooling" at bounding box center [512, 257] width 304 height 45
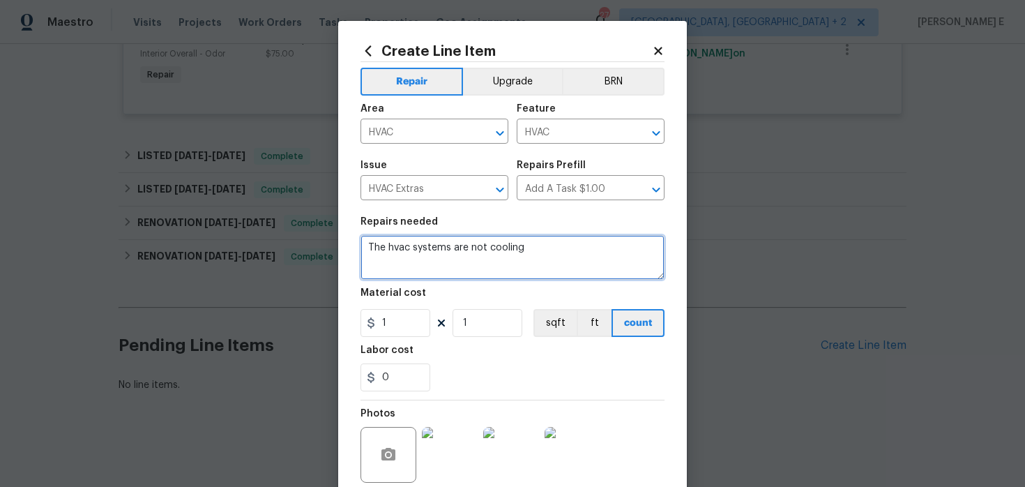
click at [398, 247] on textarea "The hvac systems are not cooling" at bounding box center [512, 257] width 304 height 45
click at [535, 248] on textarea "The HVAC systems are not cooling" at bounding box center [512, 257] width 304 height 45
paste textarea "Inspect and provide estimate for repairs."
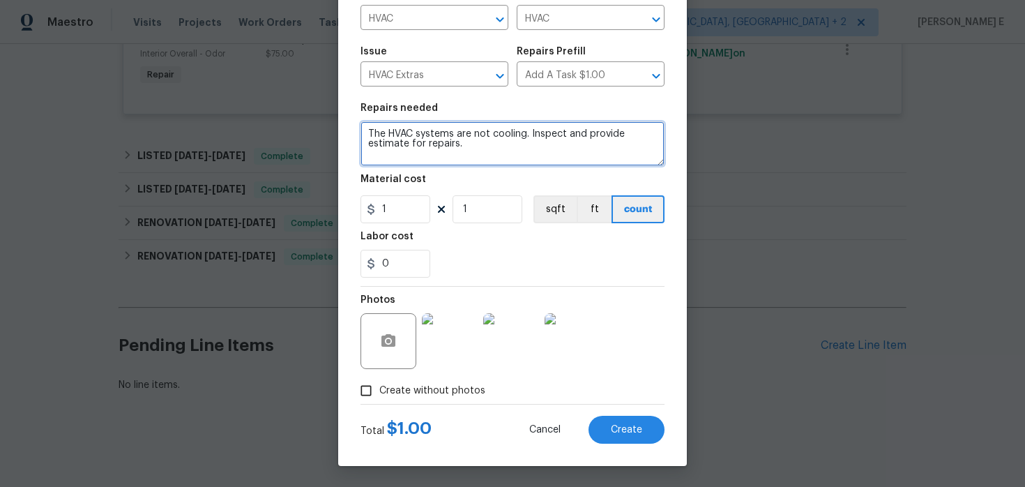
type textarea "The HVAC systems are not cooling. Inspect and provide estimate for repairs."
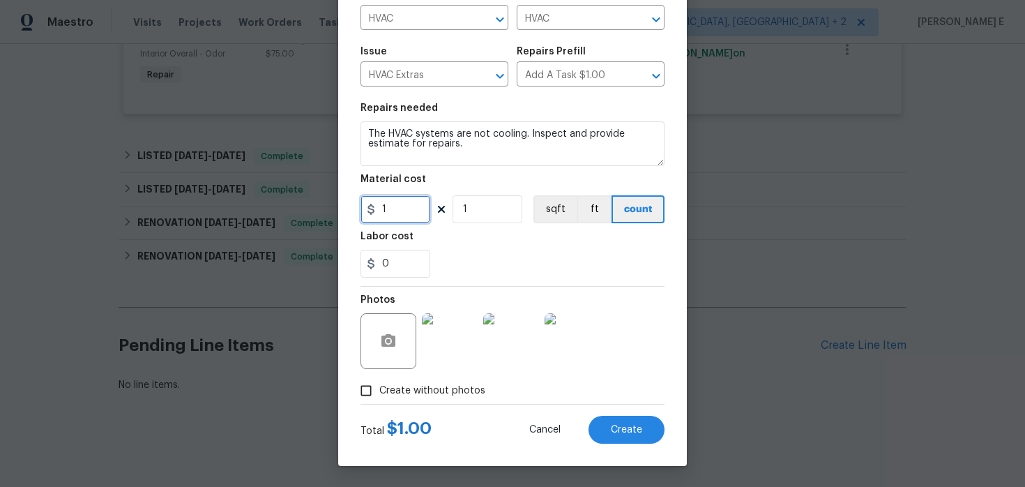
drag, startPoint x: 395, startPoint y: 208, endPoint x: 325, endPoint y: 208, distance: 69.7
click at [325, 208] on div "Create Line Item Repair Upgrade BRN Area HVAC ​ Feature HVAC ​ Issue HVAC Extra…" at bounding box center [512, 243] width 1025 height 487
type input "75"
click at [627, 427] on span "Create" at bounding box center [626, 430] width 31 height 10
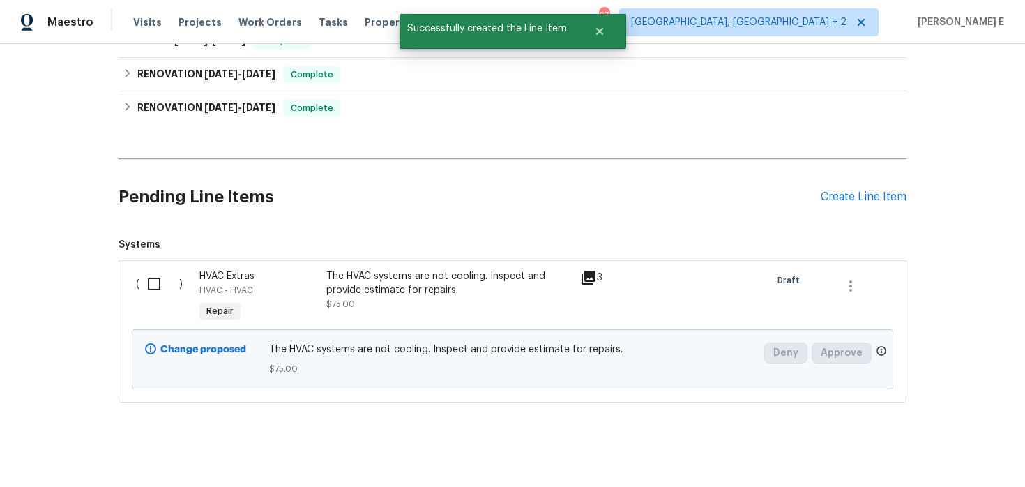
scroll to position [533, 0]
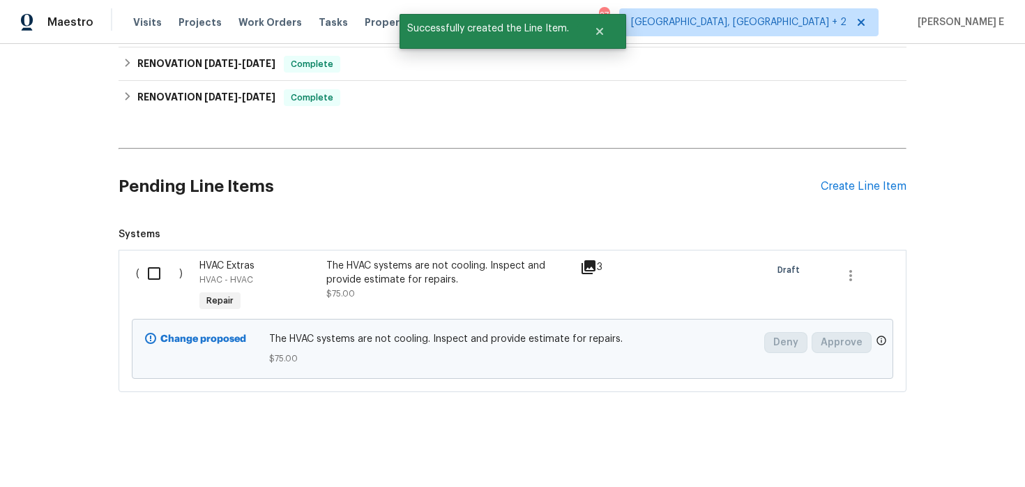
click at [155, 277] on input "checkbox" at bounding box center [159, 273] width 40 height 29
checkbox input "true"
click at [963, 449] on span "Create Work Order" at bounding box center [945, 451] width 93 height 17
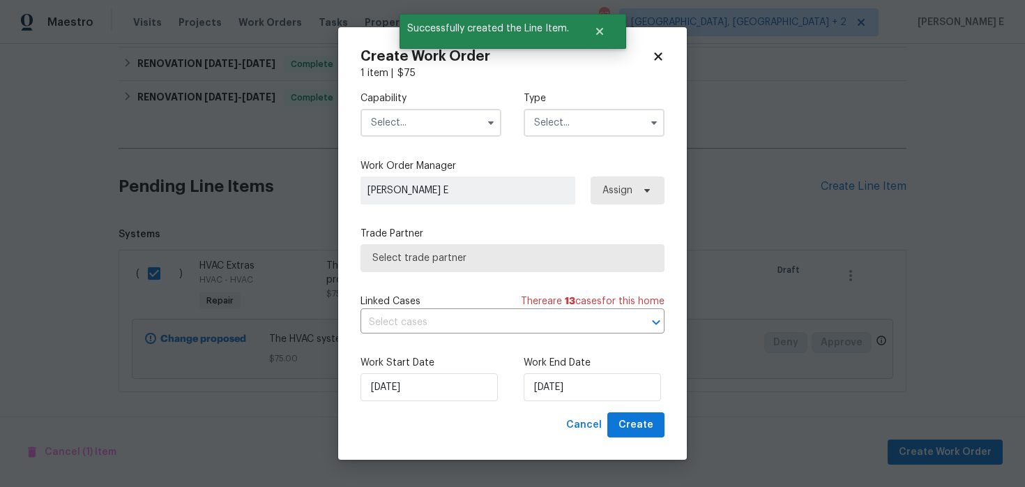
click at [438, 134] on input "text" at bounding box center [430, 123] width 141 height 28
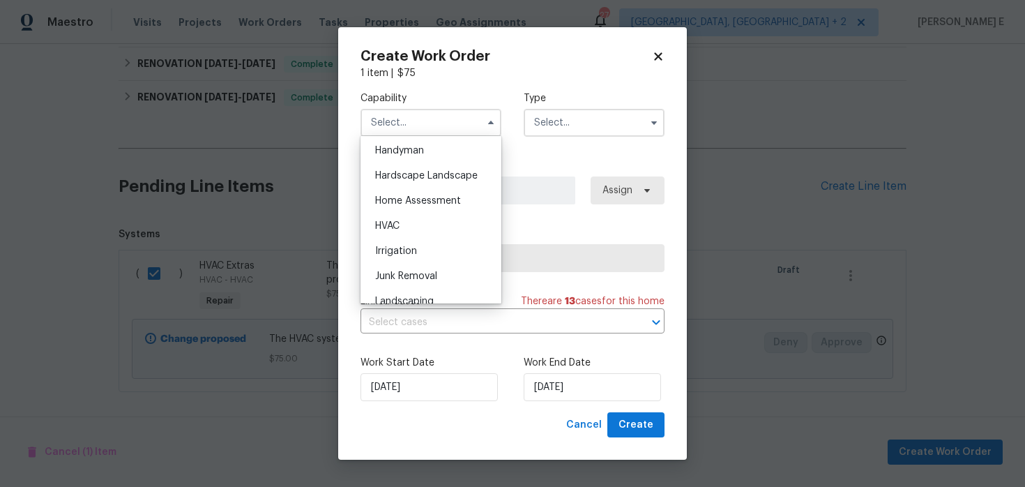
scroll to position [770, 0]
click at [443, 219] on div "HVAC" at bounding box center [431, 224] width 134 height 25
type input "HVAC"
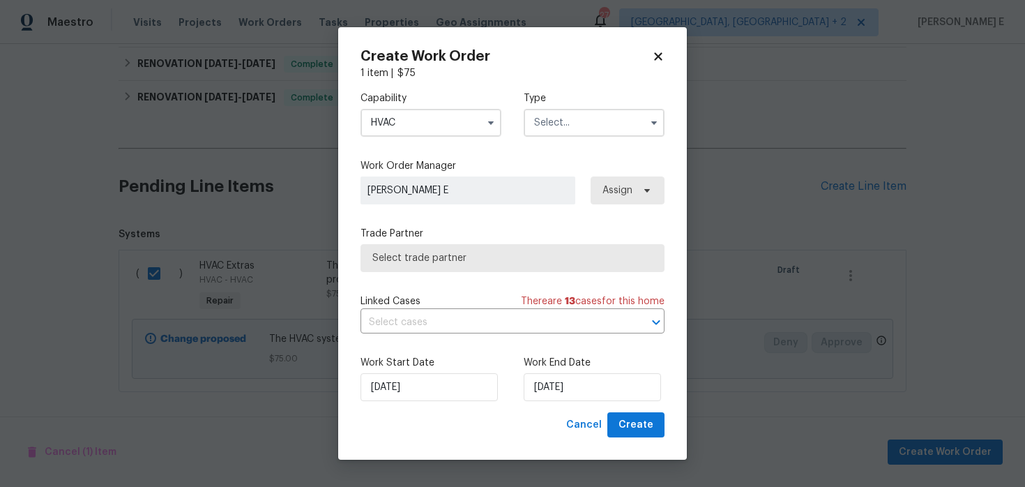
click at [593, 110] on input "text" at bounding box center [594, 123] width 141 height 28
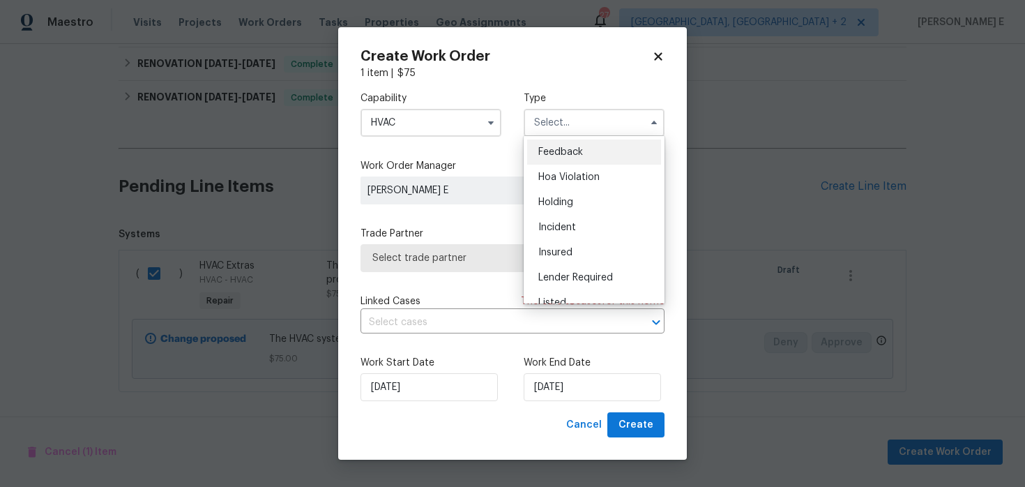
click at [549, 151] on span "Feedback" at bounding box center [560, 152] width 45 height 10
type input "Feedback"
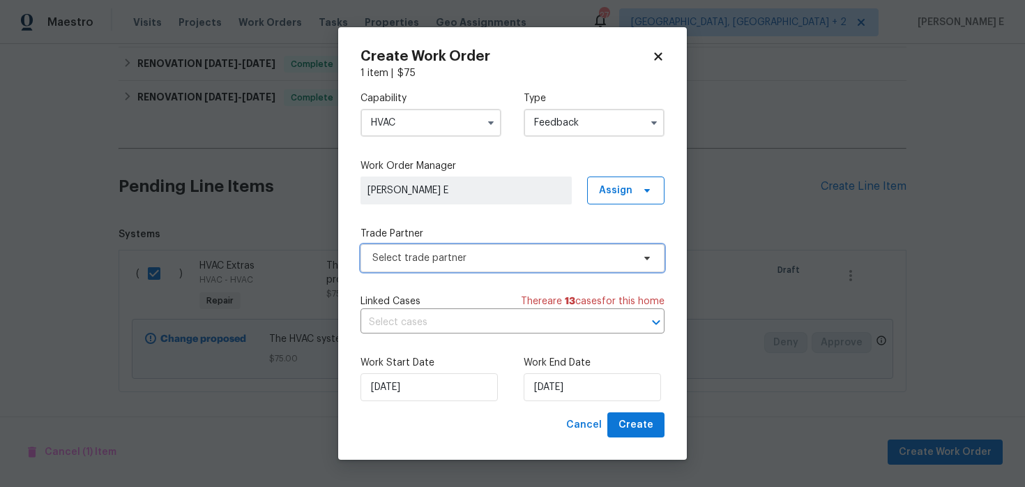
click at [396, 267] on span "Select trade partner" at bounding box center [512, 258] width 304 height 28
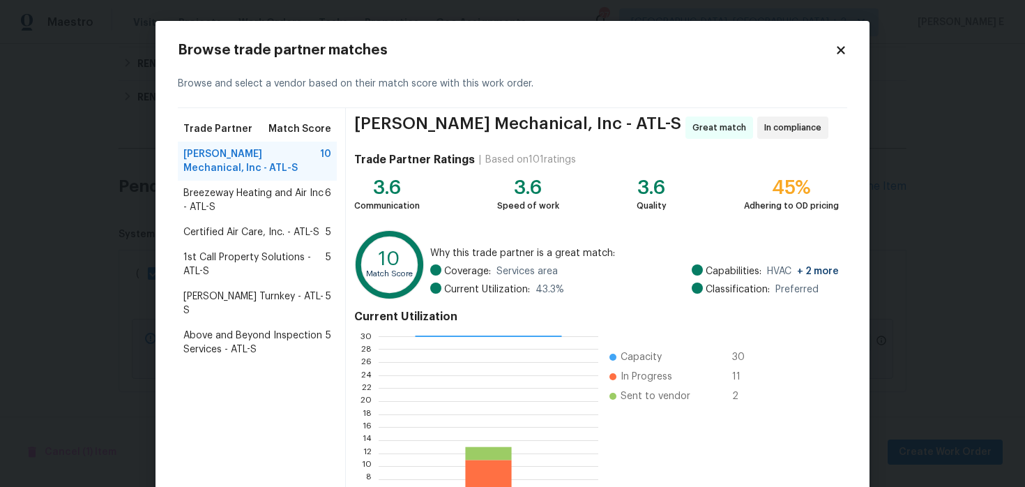
scroll to position [128, 0]
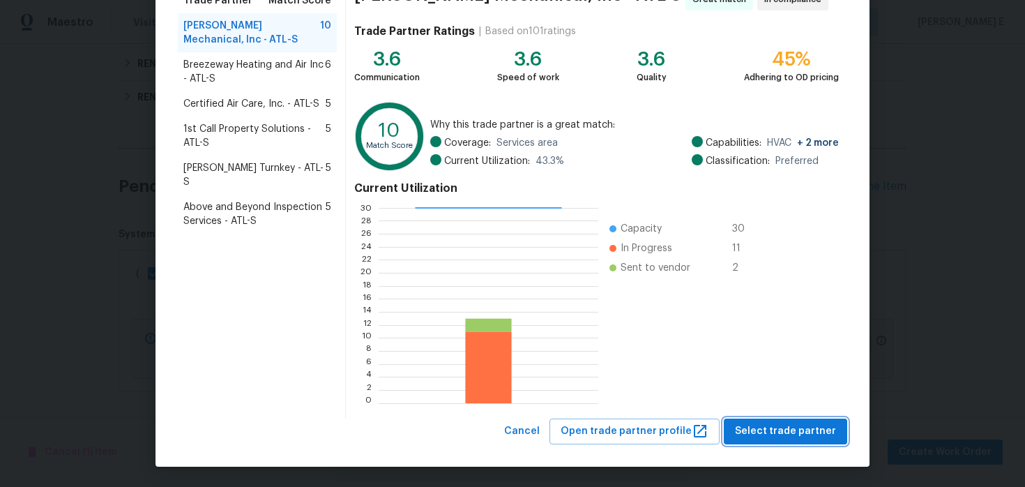
click at [772, 441] on button "Select trade partner" at bounding box center [785, 431] width 123 height 26
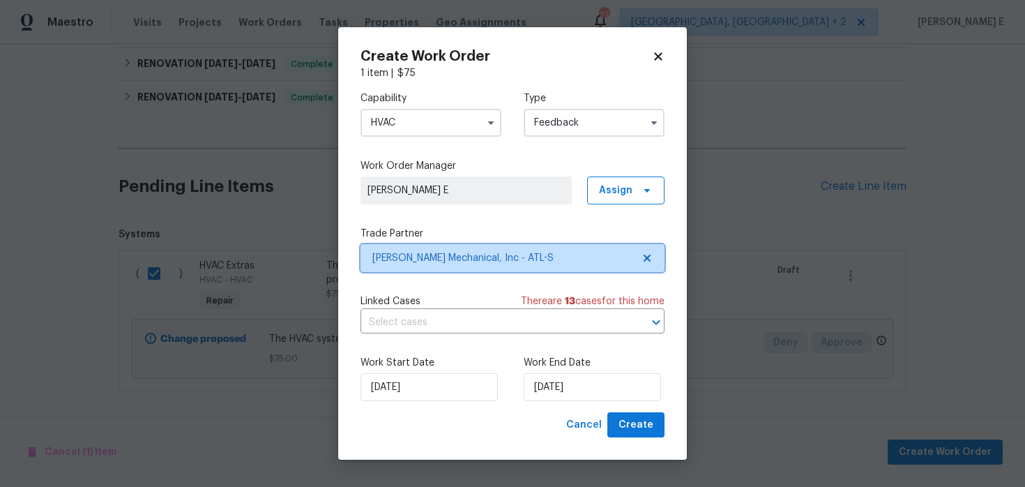
scroll to position [0, 0]
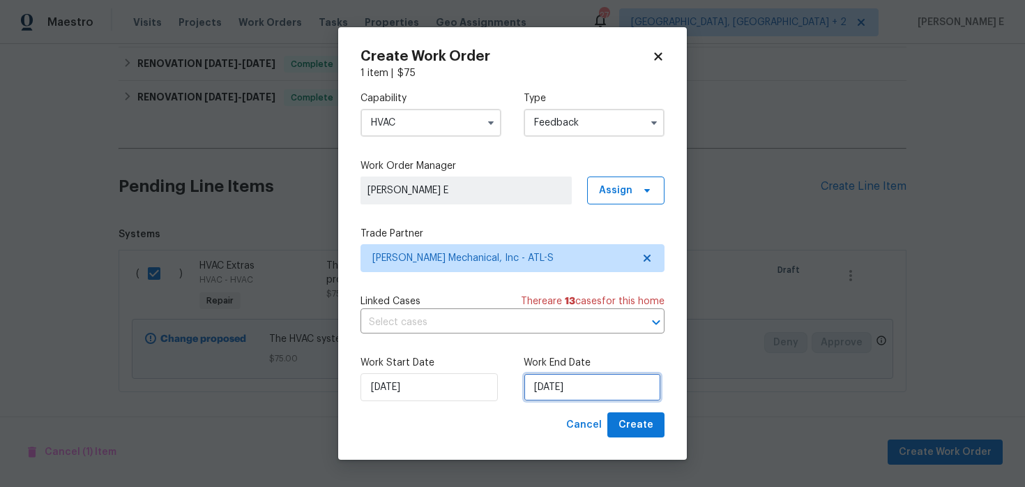
click at [574, 397] on input "26/08/2025" at bounding box center [592, 387] width 137 height 28
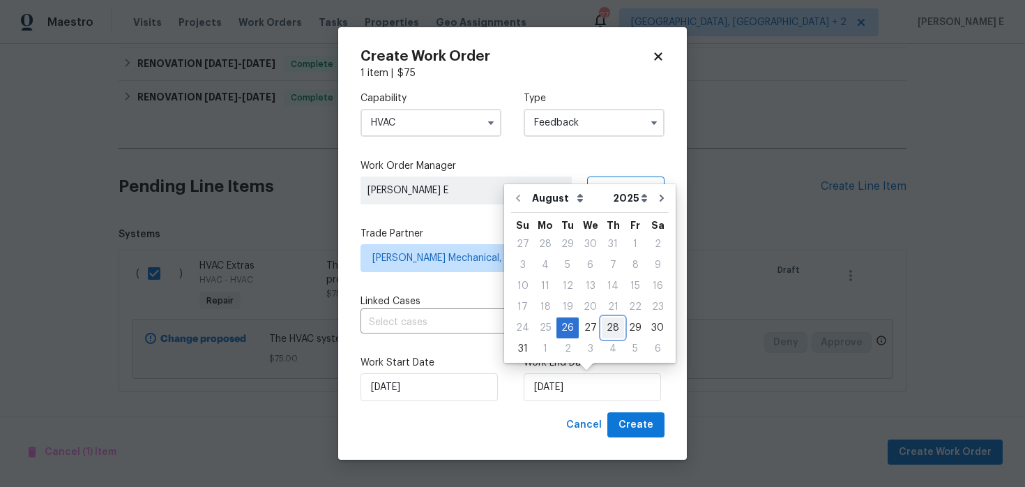
click at [608, 328] on div "28" at bounding box center [613, 328] width 22 height 20
type input "28/08/2025"
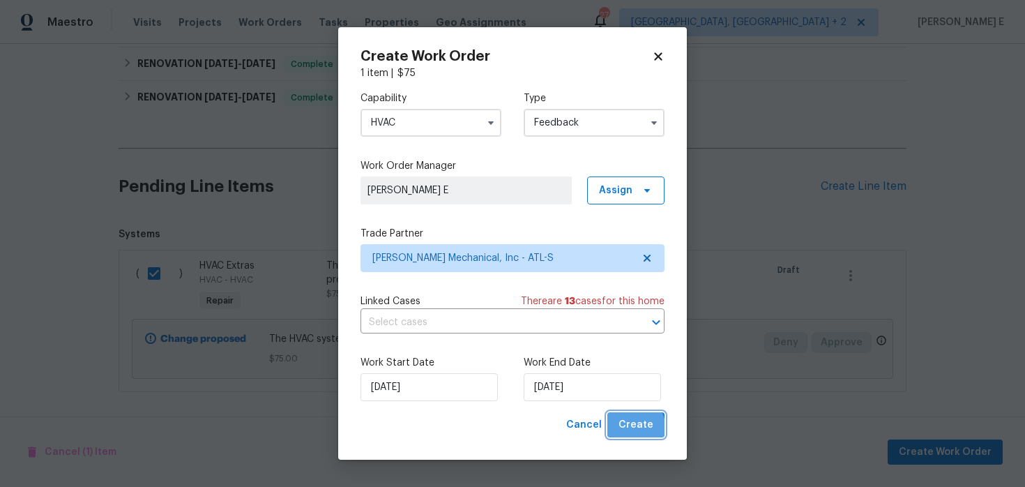
click at [631, 429] on span "Create" at bounding box center [635, 424] width 35 height 17
checkbox input "false"
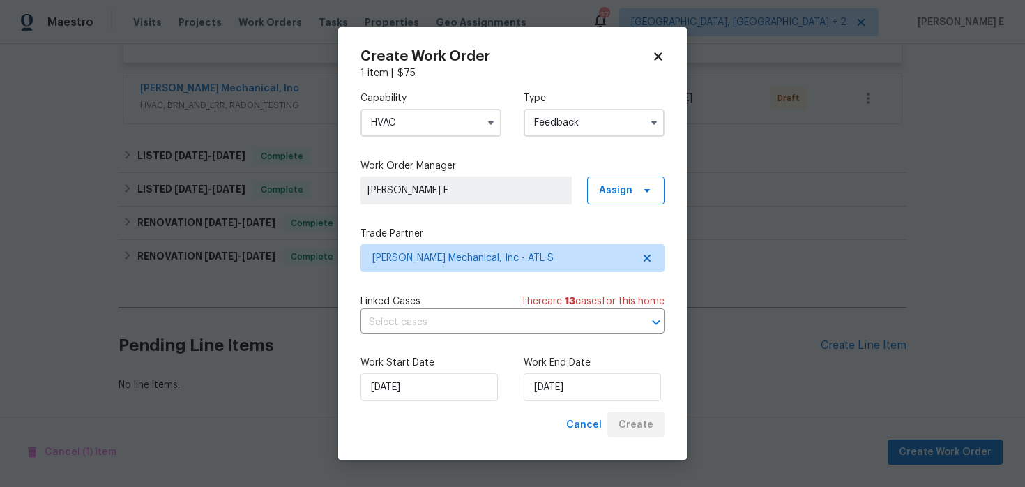
scroll to position [425, 0]
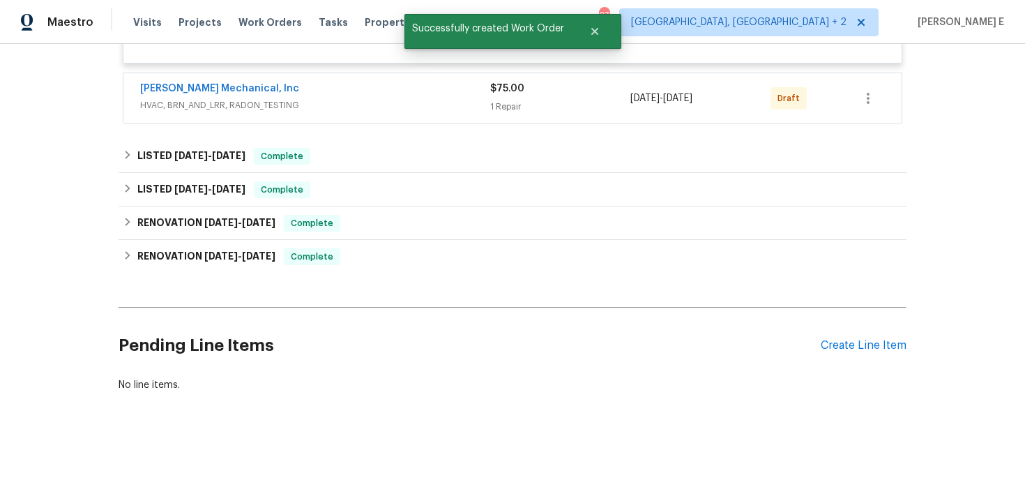
click at [237, 83] on span "JH Martin Mechanical, Inc" at bounding box center [219, 89] width 159 height 14
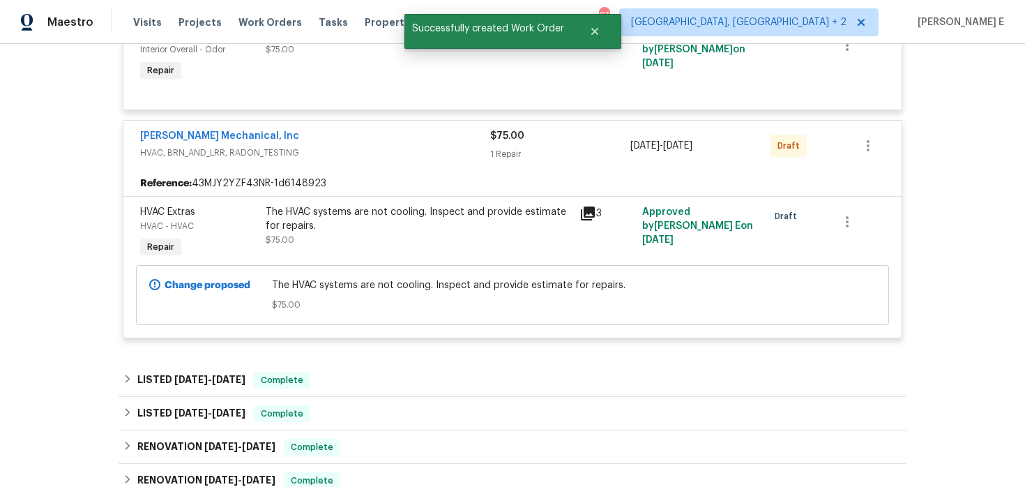
scroll to position [362, 0]
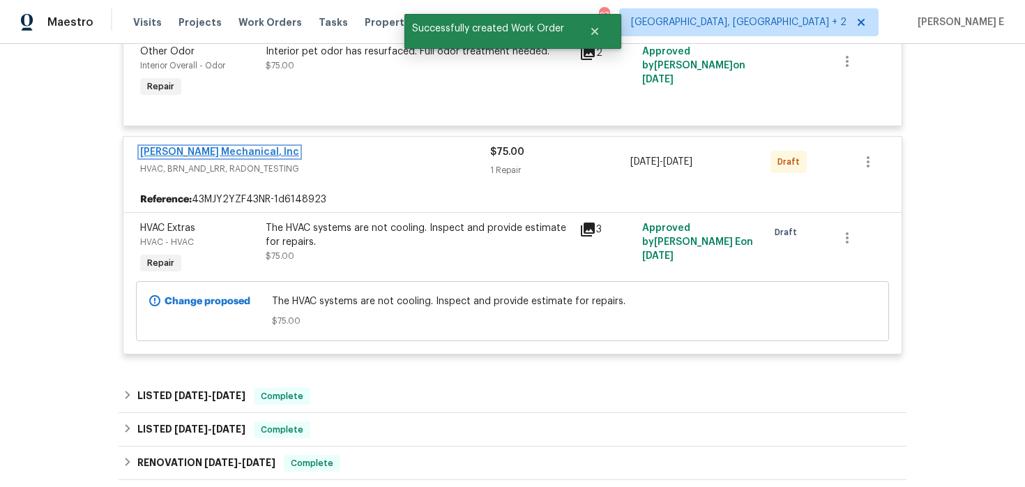
click at [197, 153] on link "JH Martin Mechanical, Inc" at bounding box center [219, 152] width 159 height 10
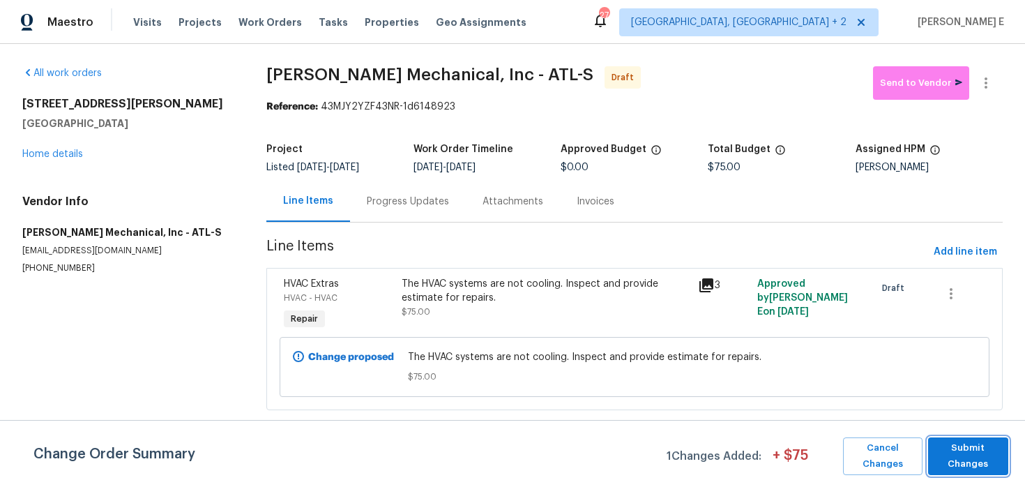
click at [958, 455] on span "Submit Changes" at bounding box center [968, 456] width 66 height 32
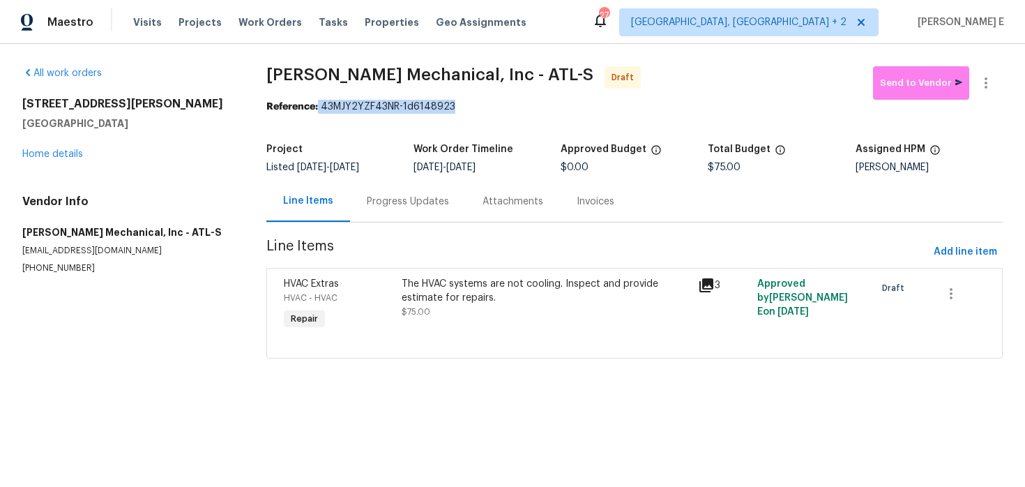
drag, startPoint x: 323, startPoint y: 102, endPoint x: 460, endPoint y: 108, distance: 137.5
click at [460, 108] on div "Reference: 43MJY2YZF43NR-1d6148923" at bounding box center [634, 107] width 736 height 14
copy div "43MJY2YZF43NR-1d6148923"
click at [421, 211] on div "Progress Updates" at bounding box center [408, 201] width 116 height 41
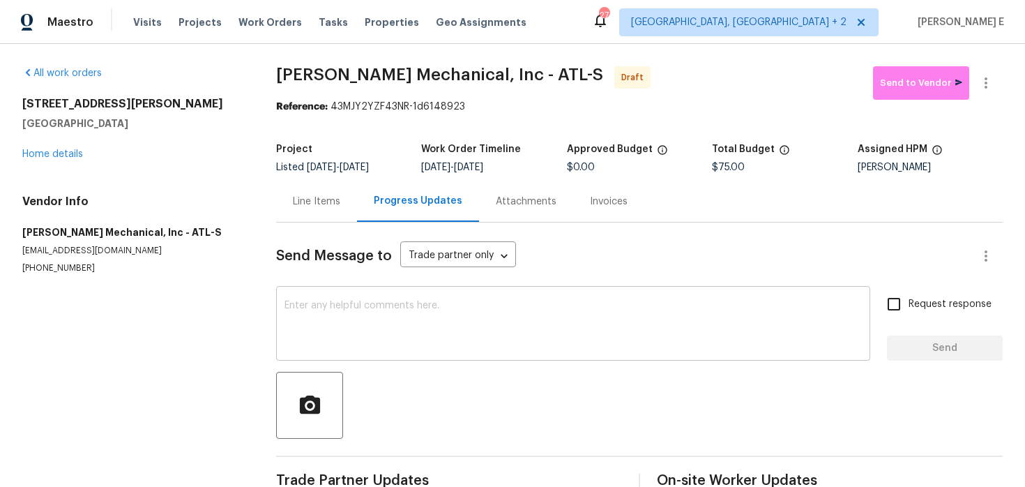
click at [381, 326] on textarea at bounding box center [572, 324] width 577 height 49
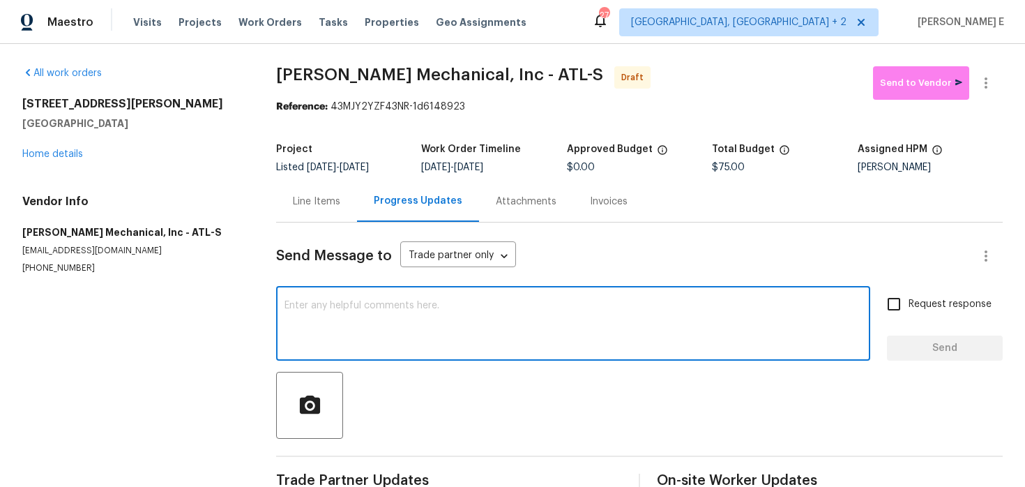
paste textarea "Hi this is Keerthana with Opendoor. I’m confirming you received the WO for the …"
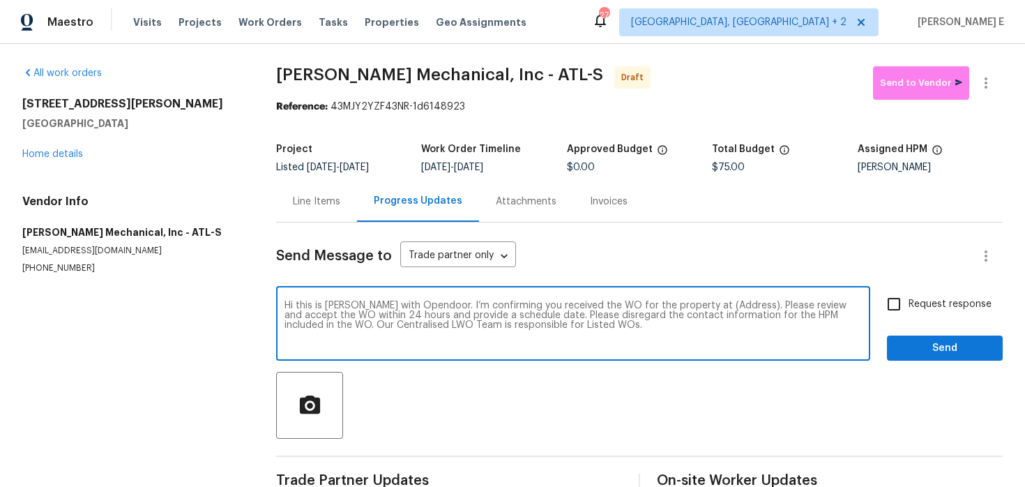
click at [720, 305] on textarea "Hi this is Keerthana with Opendoor. I’m confirming you received the WO for the …" at bounding box center [572, 324] width 577 height 49
paste textarea "2997 Burton Cir, Gainesville, GA 30507"
type textarea "Hi this is Keerthana with Opendoor. I’m confirming you received the WO for the …"
click at [945, 307] on span "Request response" at bounding box center [949, 304] width 83 height 15
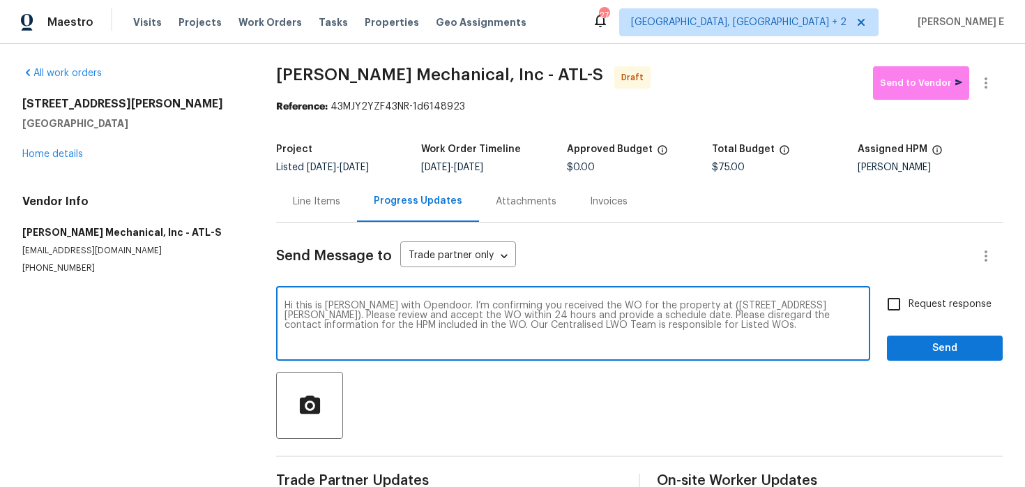
click at [908, 307] on input "Request response" at bounding box center [893, 303] width 29 height 29
checkbox input "true"
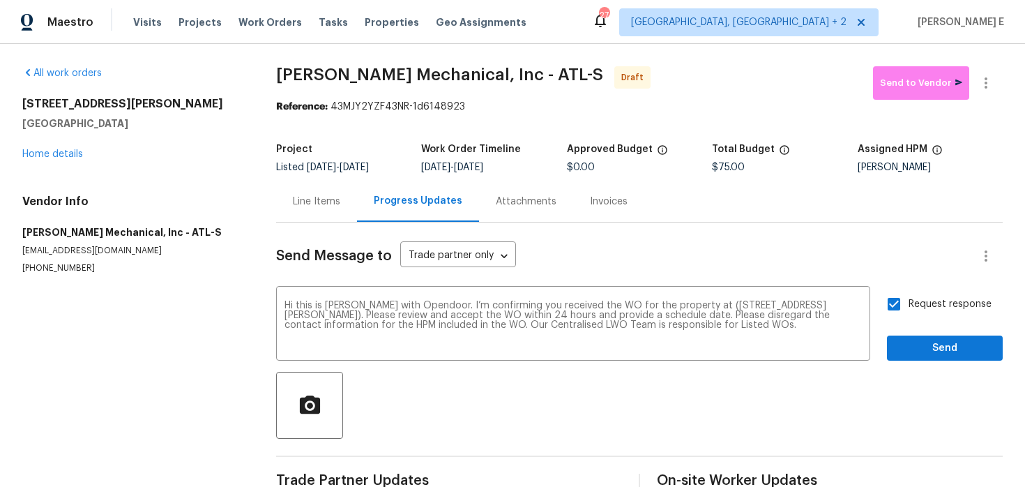
click at [944, 363] on div "Send Message to Trade partner only Trade partner only ​ Hi this is Keerthana wi…" at bounding box center [639, 358] width 726 height 273
click at [951, 350] on span "Send" at bounding box center [944, 348] width 93 height 17
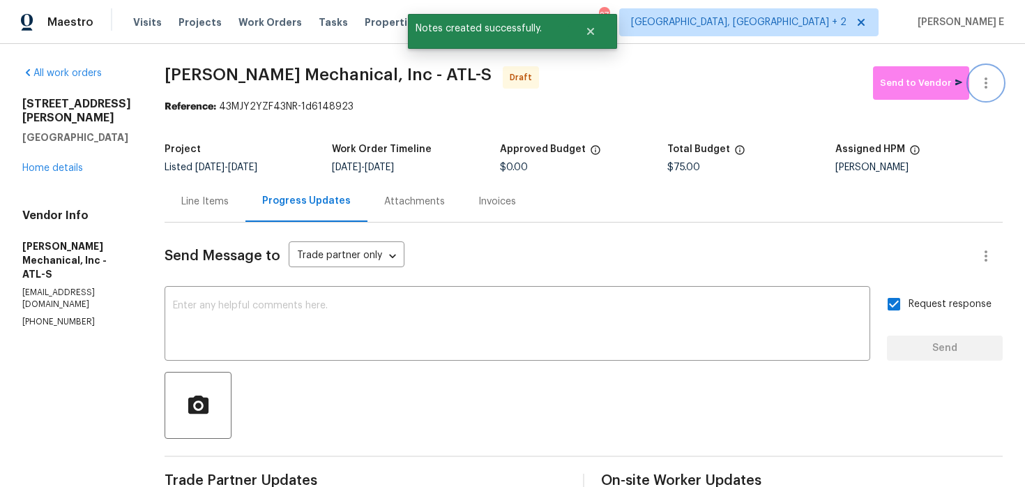
click at [988, 86] on icon "button" at bounding box center [985, 83] width 17 height 17
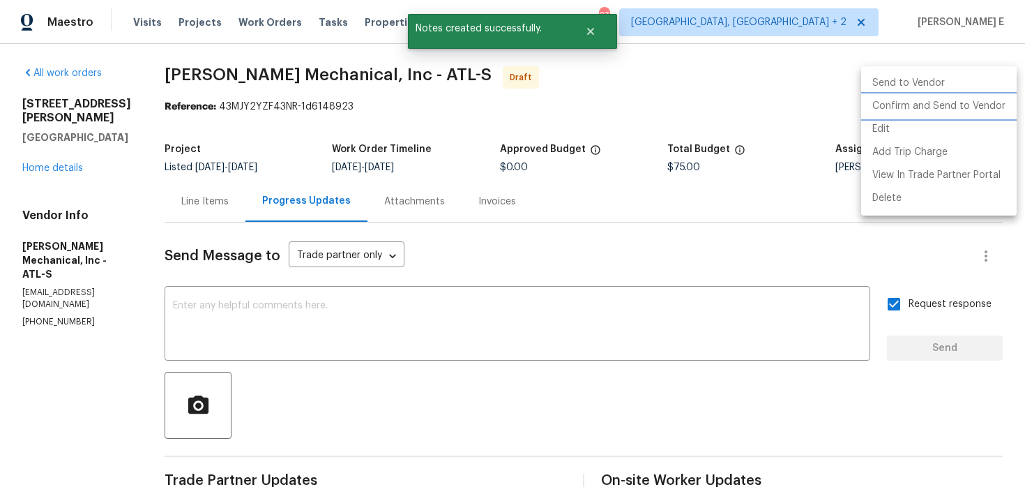
click at [954, 105] on li "Confirm and Send to Vendor" at bounding box center [938, 106] width 155 height 23
click at [554, 178] on div at bounding box center [512, 243] width 1025 height 487
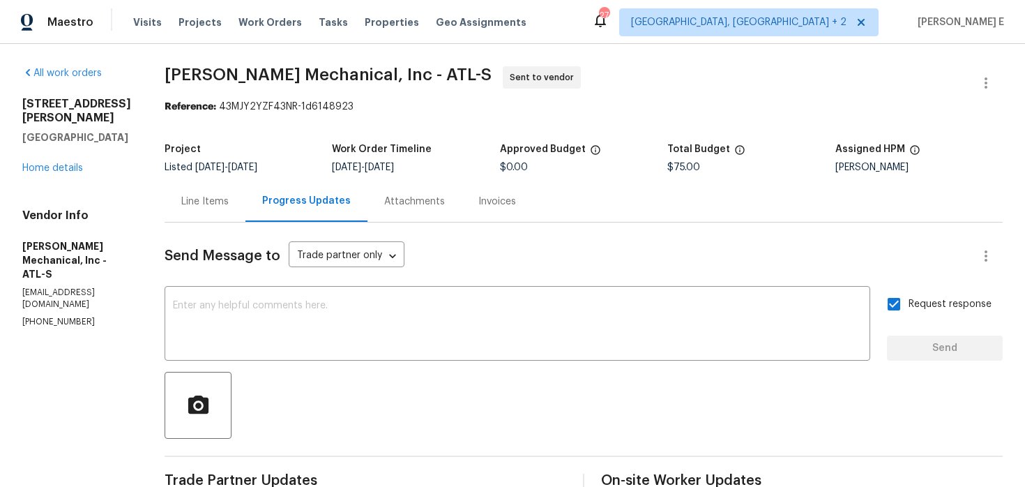
click at [201, 186] on div "Line Items" at bounding box center [205, 201] width 81 height 41
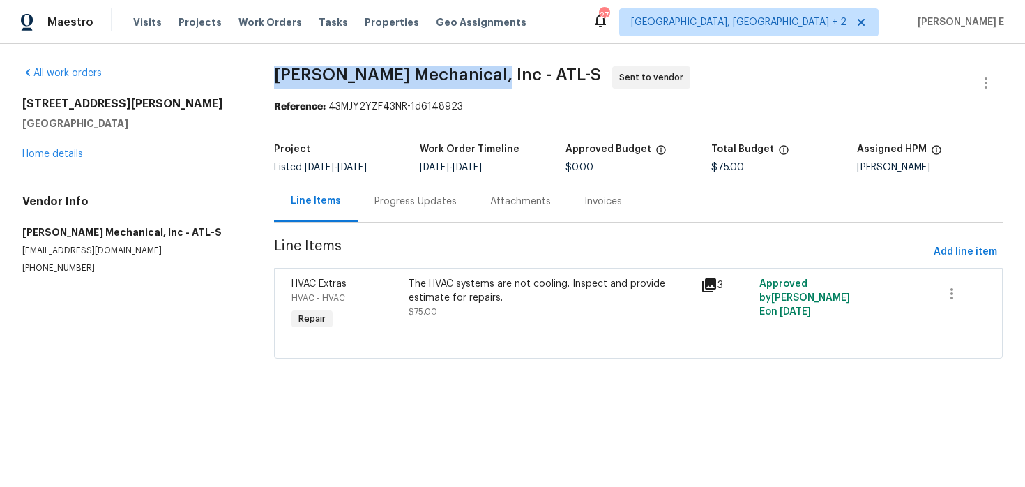
drag, startPoint x: 271, startPoint y: 74, endPoint x: 479, endPoint y: 74, distance: 207.7
click at [479, 74] on div "All work orders 2997 Burton Cir Gainesville, GA 30507 Home details Vendor Info …" at bounding box center [512, 220] width 1025 height 353
copy span "JH Martin Mechanical, Inc"
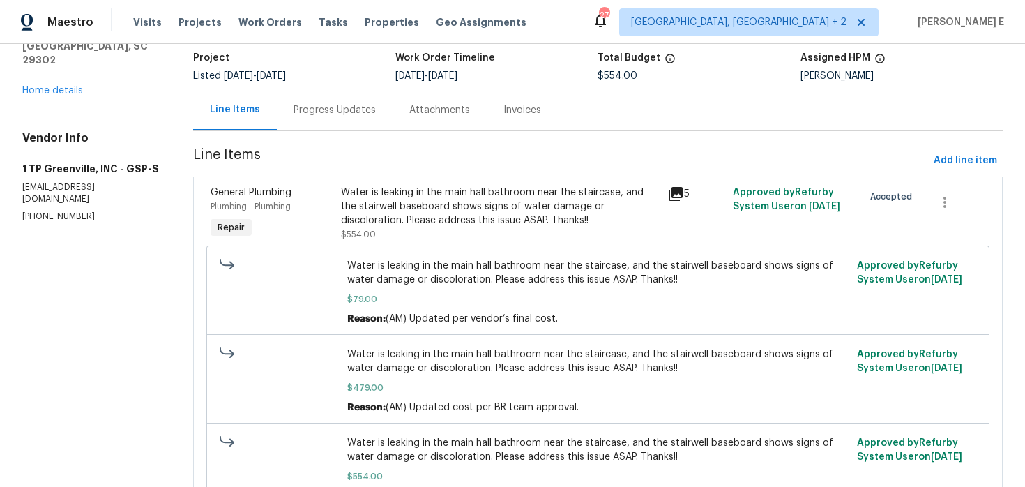
scroll to position [174, 0]
